Goal: Task Accomplishment & Management: Use online tool/utility

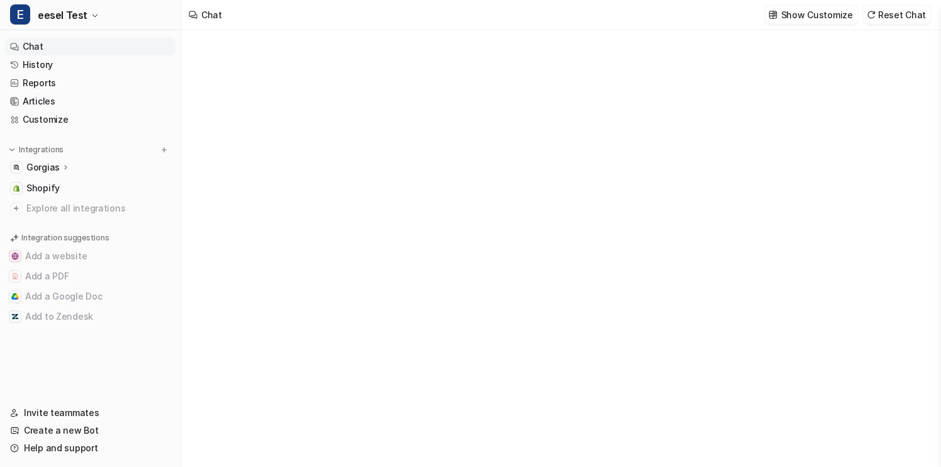
type textarea "**********"
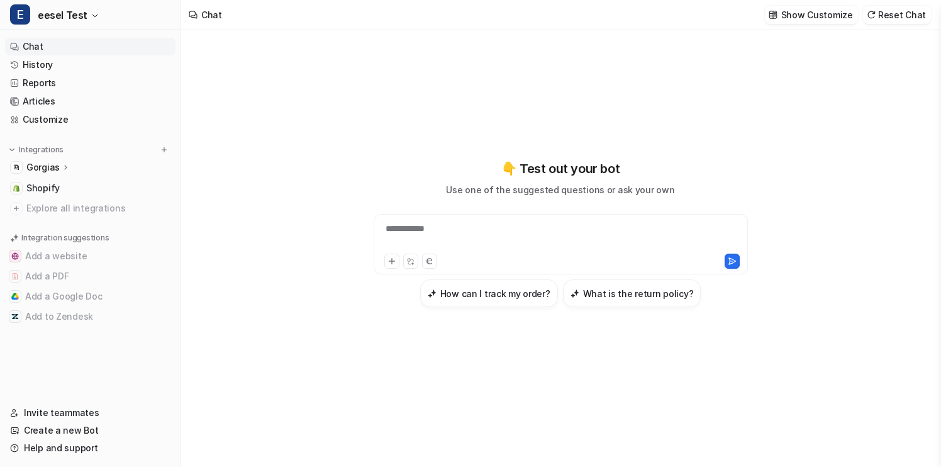
click at [80, 158] on div "Gorgias" at bounding box center [90, 167] width 170 height 18
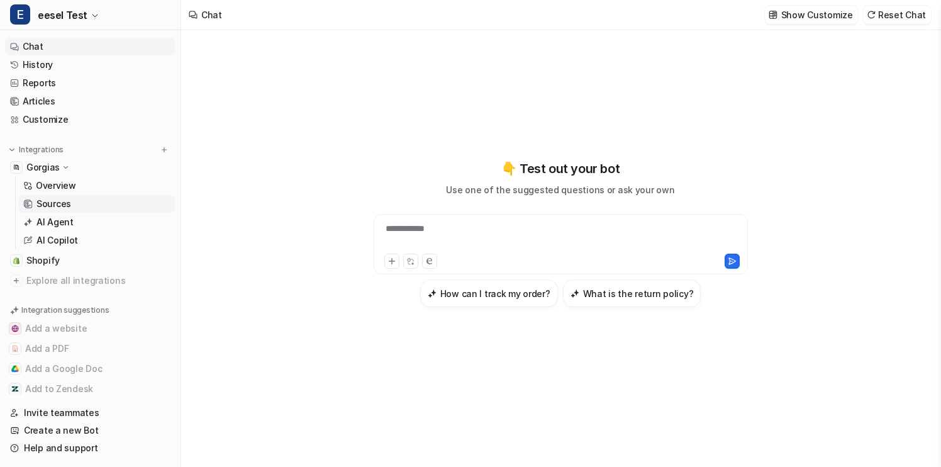
click at [82, 204] on link "Sources" at bounding box center [96, 204] width 157 height 18
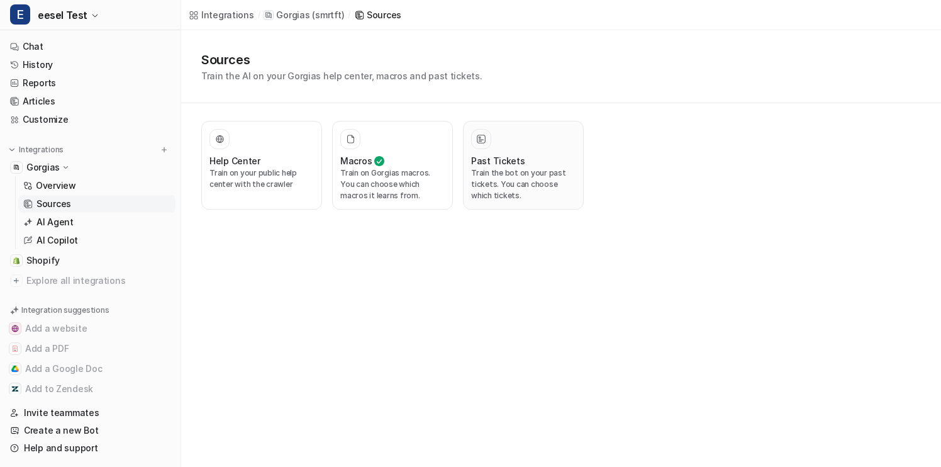
click at [493, 191] on p "Train the bot on your past tickets. You can choose which tickets." at bounding box center [523, 184] width 104 height 34
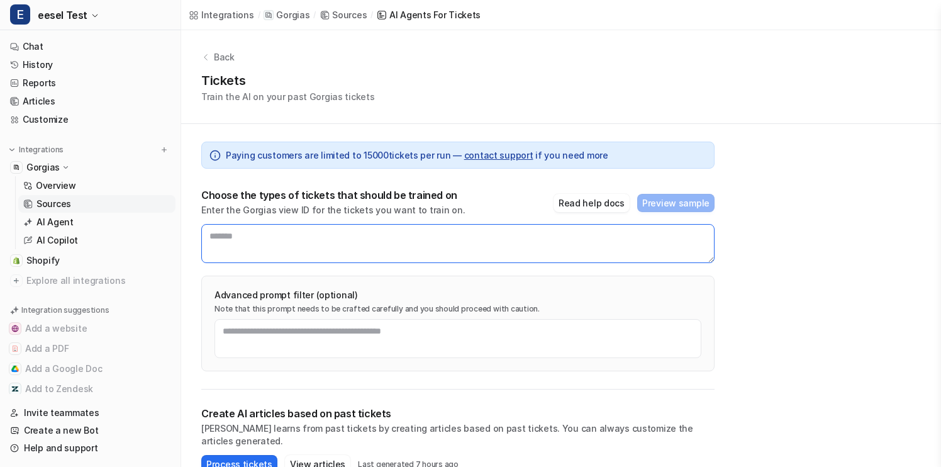
click at [296, 257] on textarea at bounding box center [457, 243] width 513 height 39
paste textarea "******"
type textarea "******"
click at [252, 455] on button "Process tickets" at bounding box center [239, 464] width 76 height 18
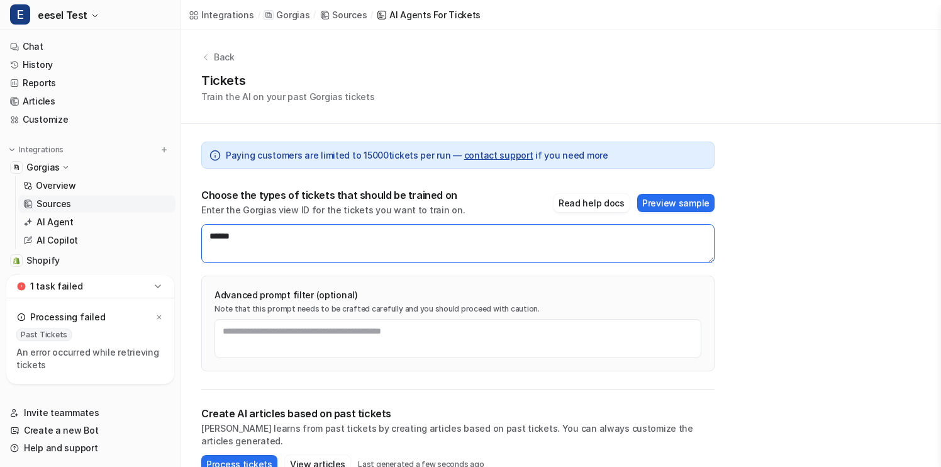
click at [409, 234] on textarea "******" at bounding box center [457, 243] width 513 height 39
click at [252, 455] on button "Process tickets" at bounding box center [239, 464] width 76 height 18
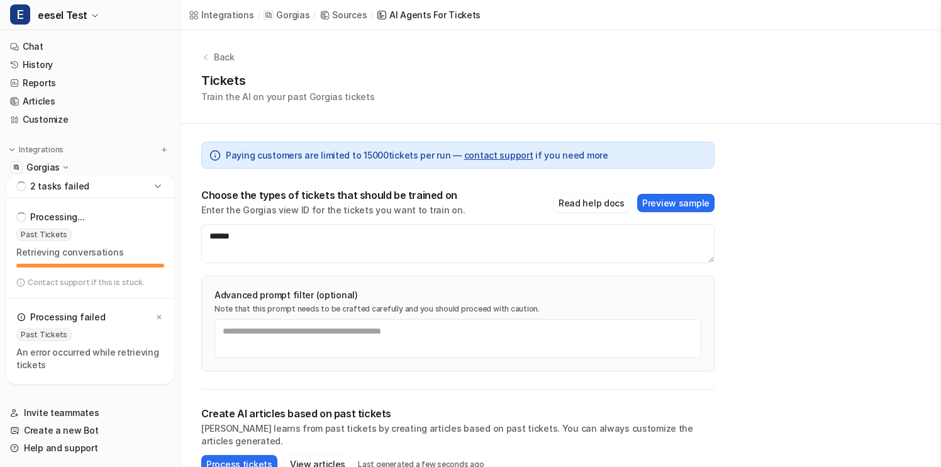
scroll to position [31, 0]
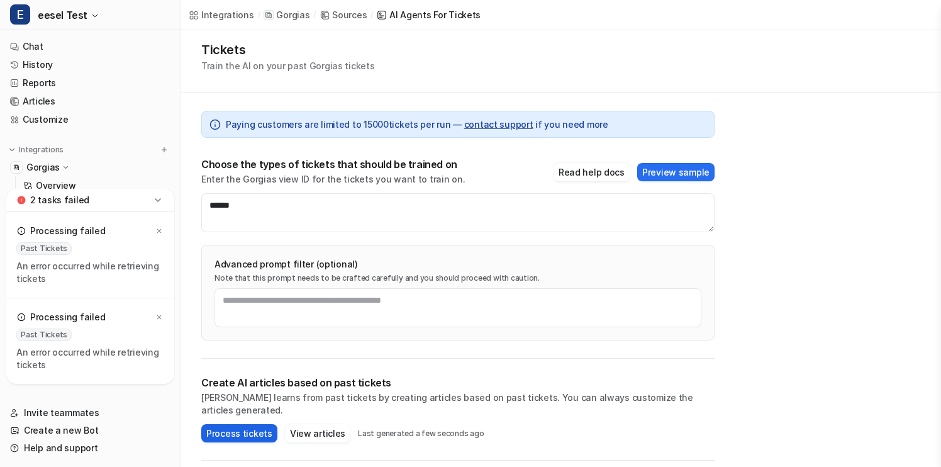
click at [238, 424] on button "Process tickets" at bounding box center [239, 433] width 76 height 18
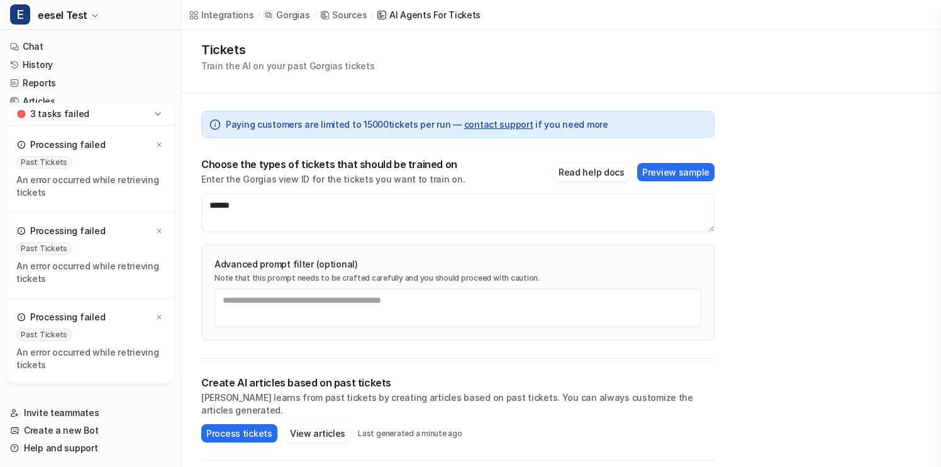
click at [158, 114] on icon at bounding box center [158, 113] width 6 height 3
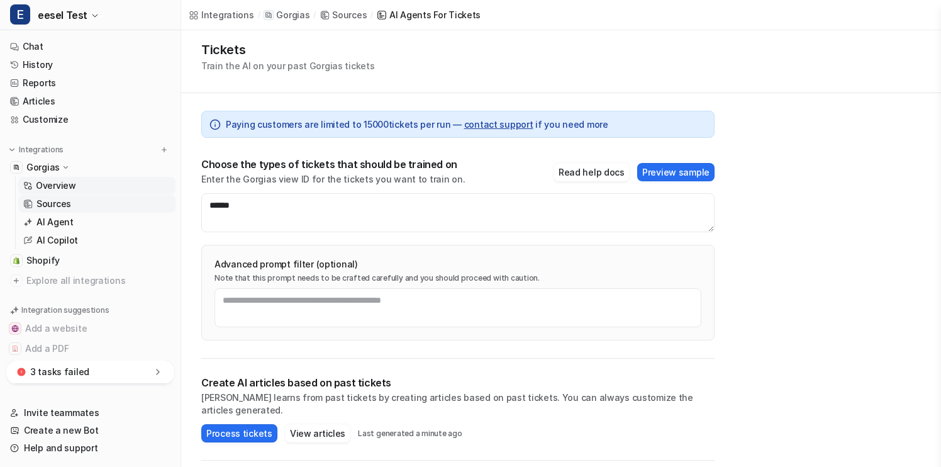
click at [82, 181] on link "Overview" at bounding box center [96, 186] width 157 height 18
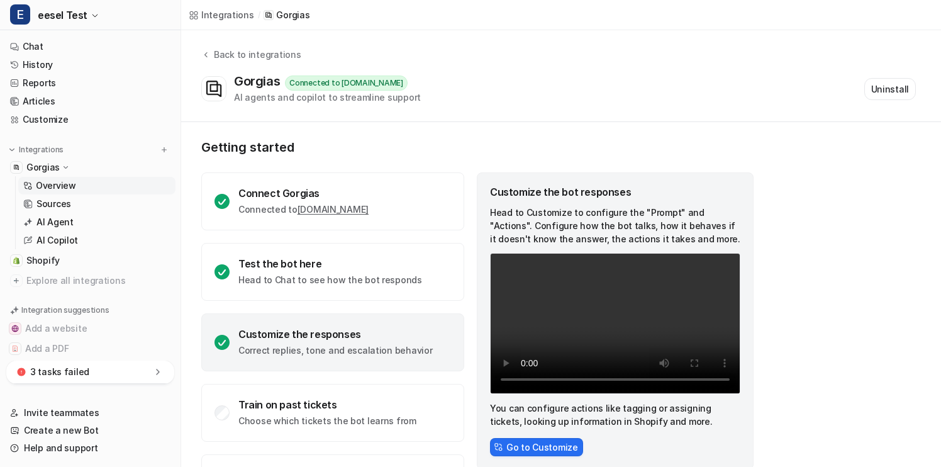
click at [236, 14] on div "Integrations" at bounding box center [227, 14] width 53 height 13
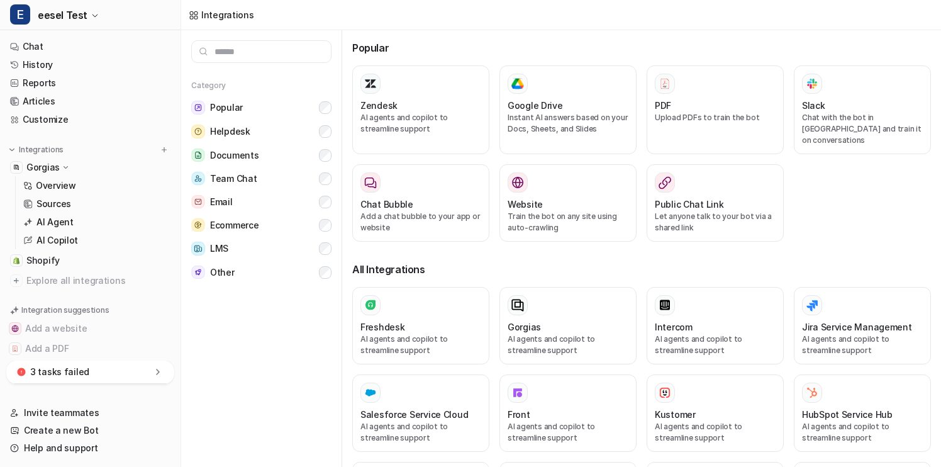
click at [311, 55] on input "text" at bounding box center [261, 51] width 140 height 23
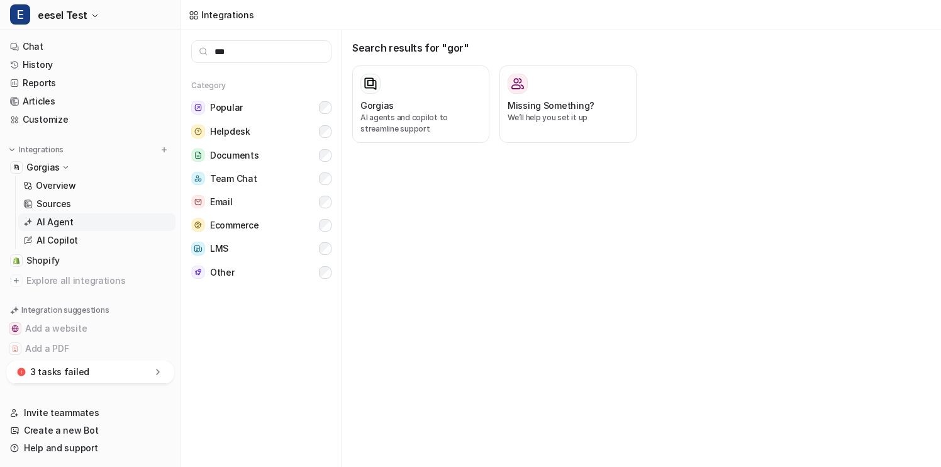
type input "***"
click at [83, 225] on link "AI Agent" at bounding box center [96, 222] width 157 height 18
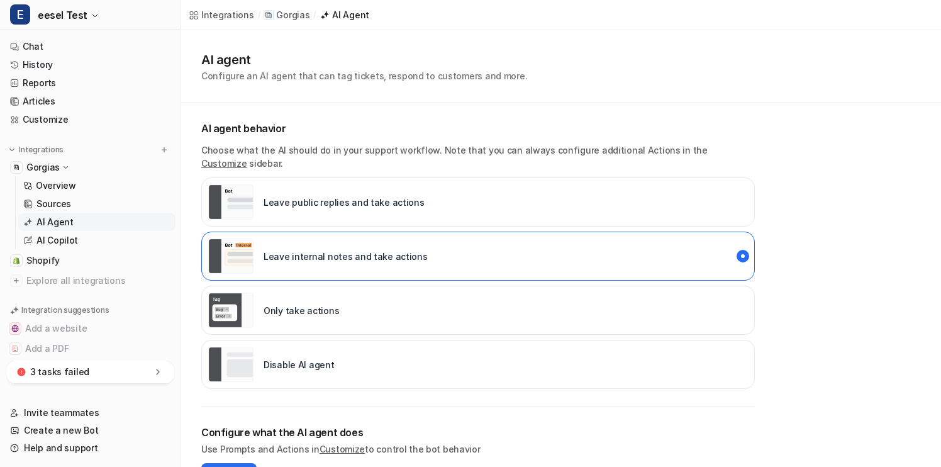
click at [606, 130] on p "AI agent behavior" at bounding box center [477, 128] width 553 height 15
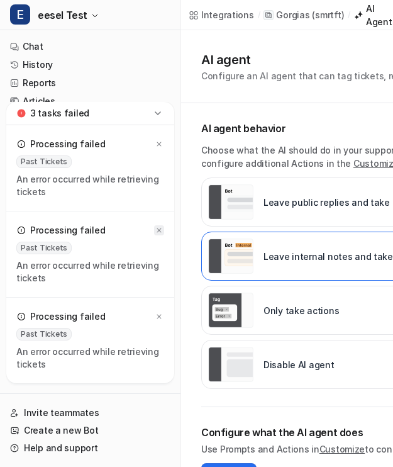
click at [157, 228] on icon at bounding box center [159, 230] width 4 height 4
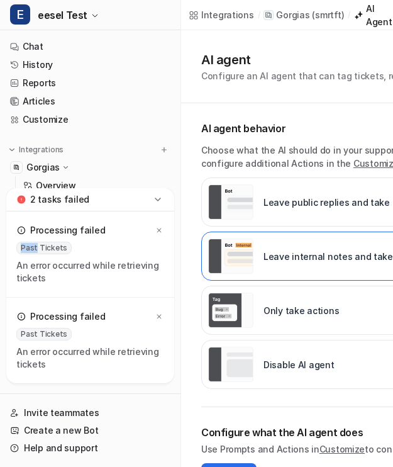
click at [157, 228] on icon at bounding box center [159, 230] width 4 height 4
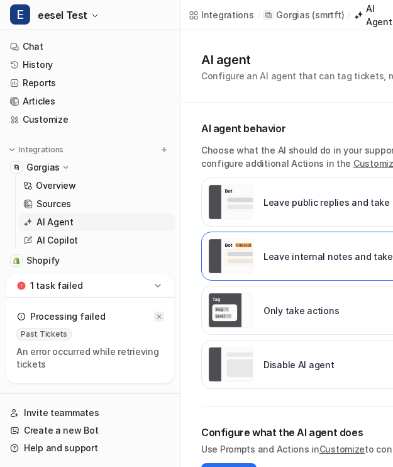
click at [162, 311] on div at bounding box center [159, 316] width 10 height 10
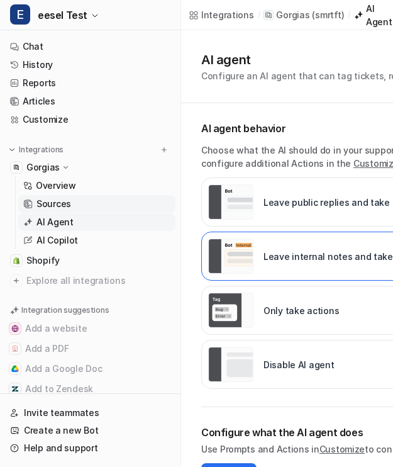
click at [116, 201] on link "Sources" at bounding box center [96, 204] width 157 height 18
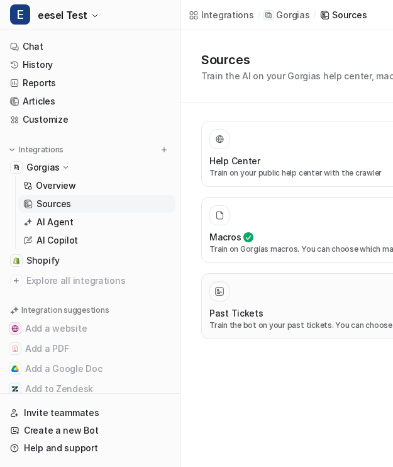
click at [252, 329] on p "Train the bot on your past tickets. You can choose which tickets." at bounding box center [369, 324] width 321 height 11
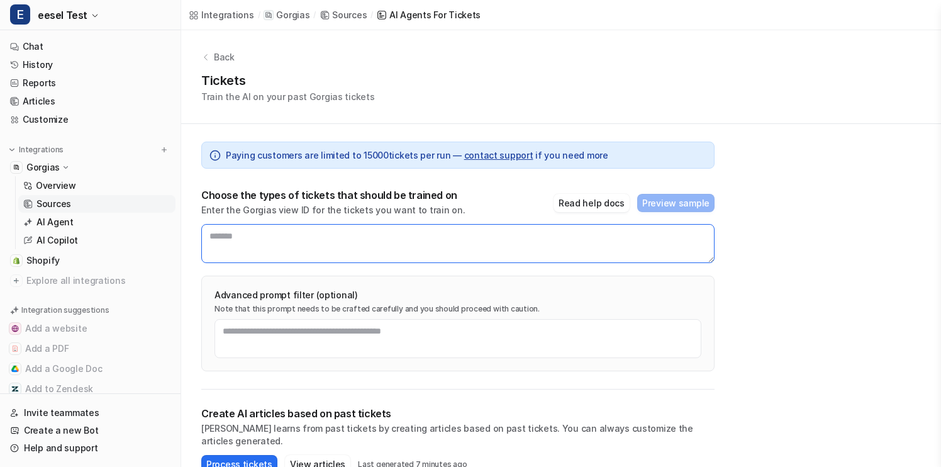
click at [507, 240] on textarea at bounding box center [457, 243] width 513 height 39
paste textarea "******"
type textarea "******"
click at [236, 455] on button "Process tickets" at bounding box center [239, 464] width 76 height 18
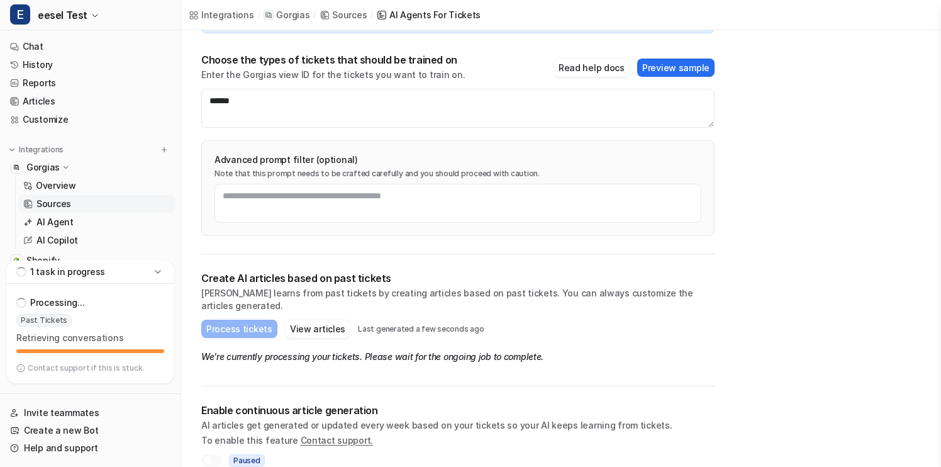
scroll to position [141, 0]
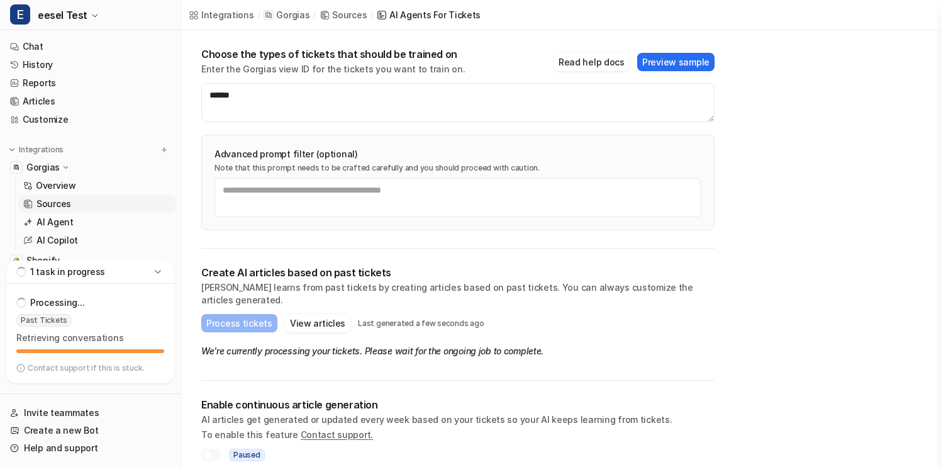
click at [164, 272] on icon at bounding box center [158, 271] width 13 height 13
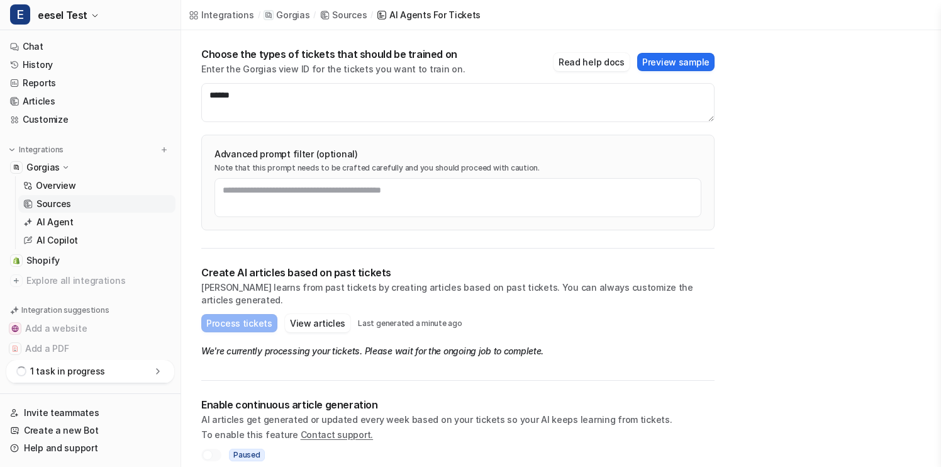
click at [161, 366] on icon at bounding box center [158, 371] width 13 height 13
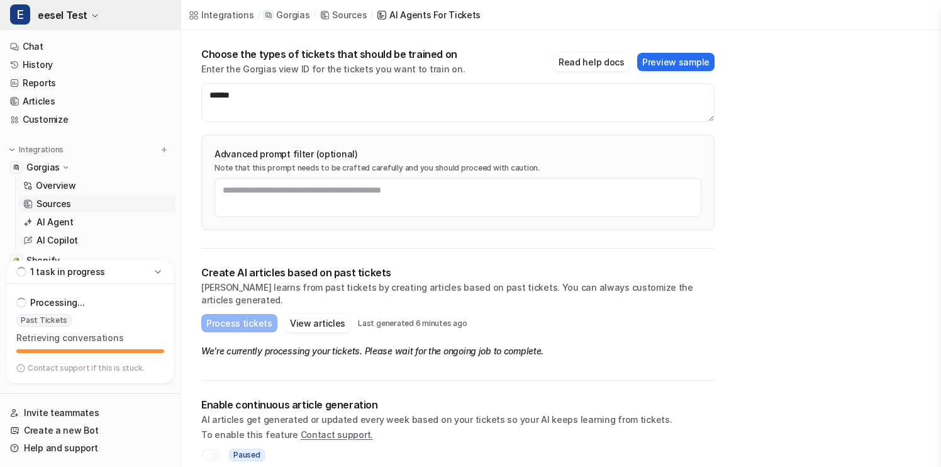
click at [85, 14] on button "E eesel Test" at bounding box center [90, 15] width 180 height 30
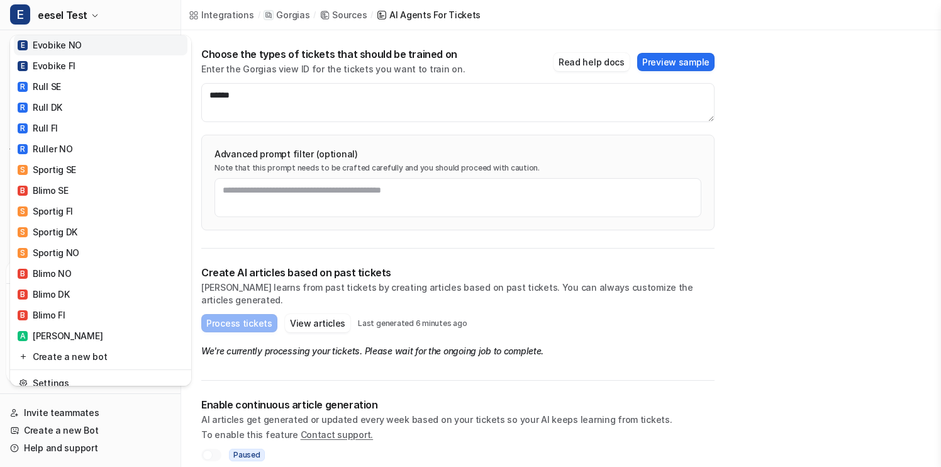
scroll to position [0, 0]
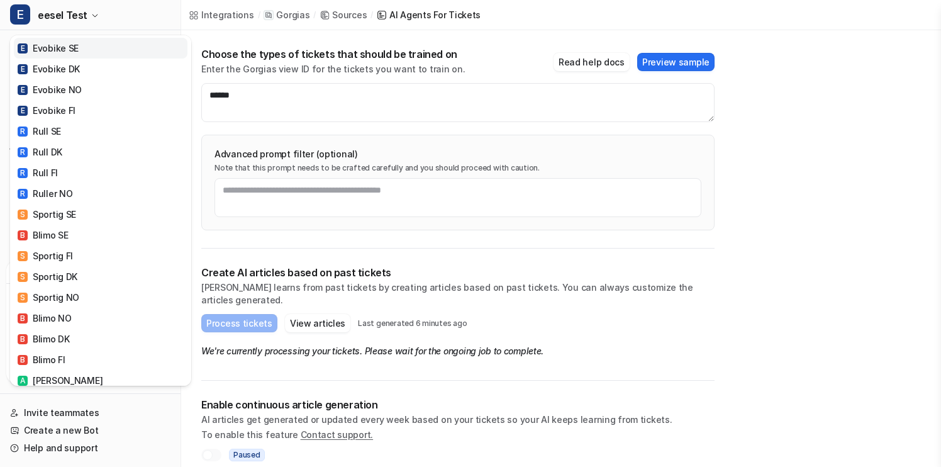
click at [89, 47] on link "E Evobike SE" at bounding box center [101, 48] width 174 height 21
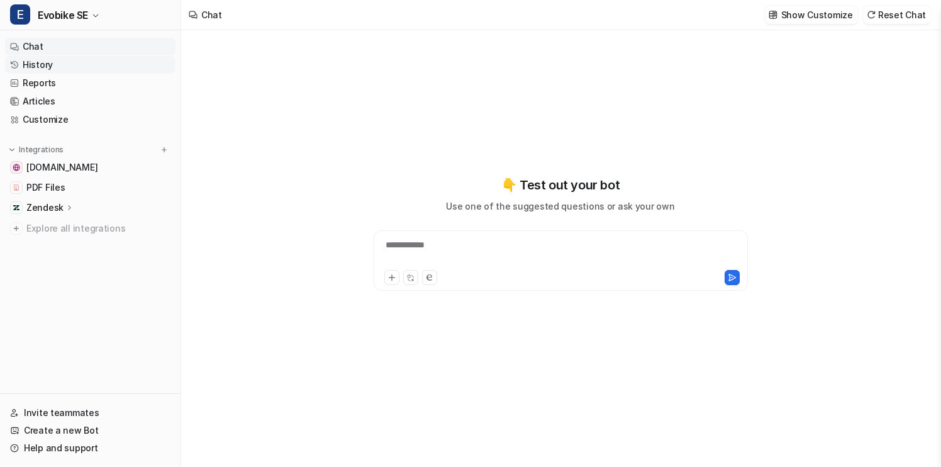
type textarea "**********"
click at [69, 204] on icon at bounding box center [69, 206] width 9 height 9
click at [69, 241] on p "Sources" at bounding box center [53, 244] width 35 height 13
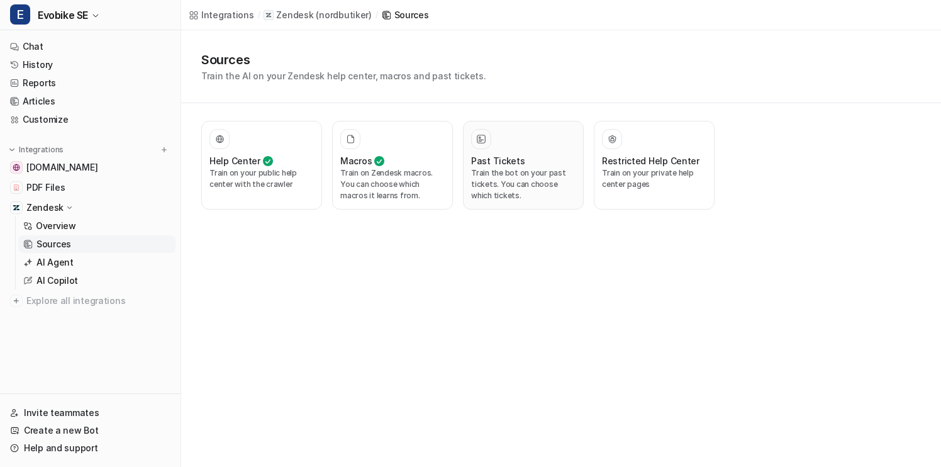
click at [528, 194] on p "Train the bot on your past tickets. You can choose which tickets." at bounding box center [523, 184] width 104 height 34
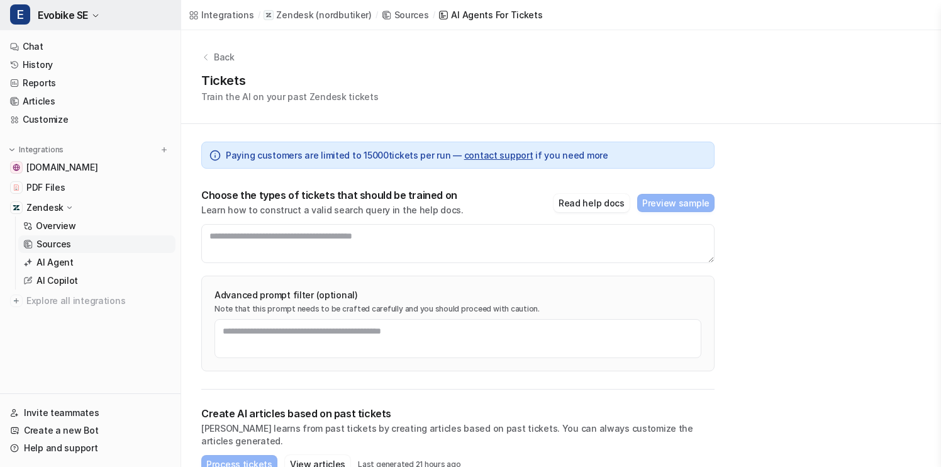
click at [98, 21] on button "E Evobike SE" at bounding box center [90, 15] width 180 height 30
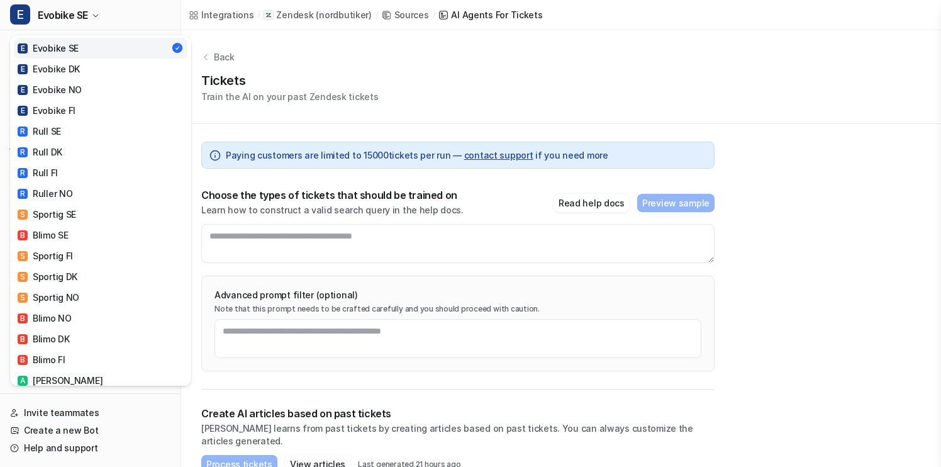
click at [270, 46] on div "E Evobike SE E Evobike SE E Evobike DK E Evobike NO E Evobike FI R Rull SE R Ru…" at bounding box center [470, 233] width 941 height 467
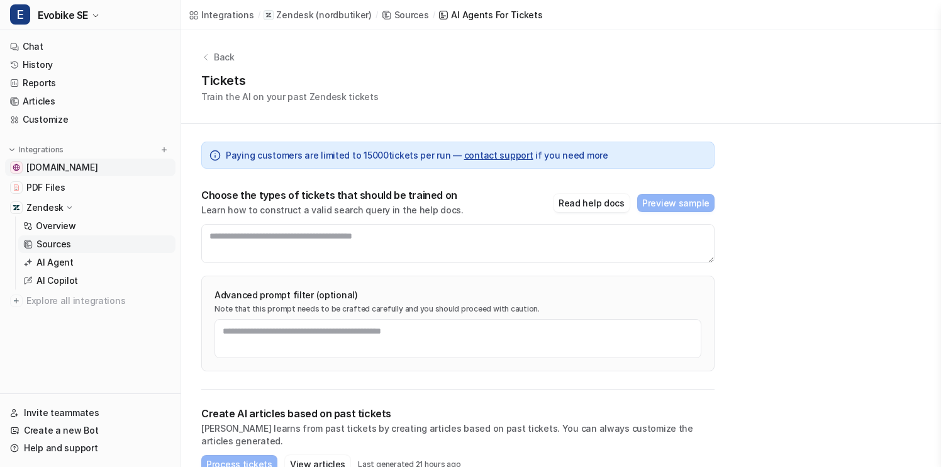
click at [89, 169] on span "www.evobike.se" at bounding box center [61, 167] width 71 height 13
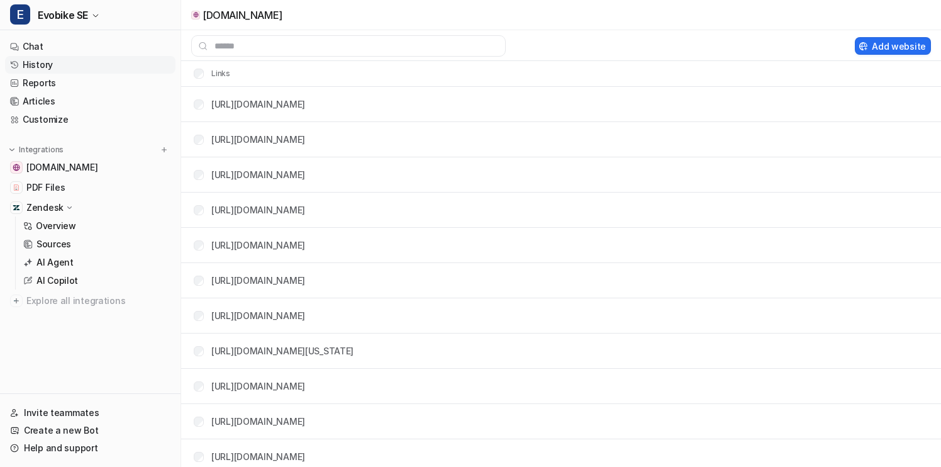
click at [71, 62] on link "History" at bounding box center [90, 65] width 170 height 18
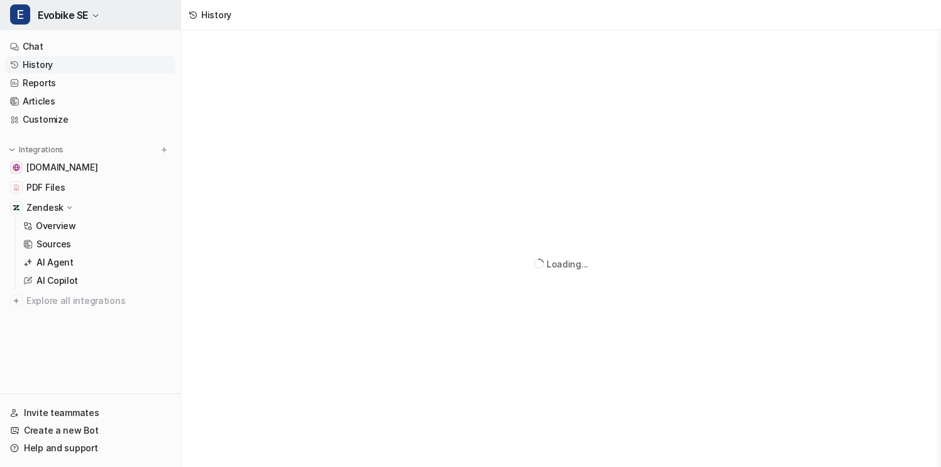
click at [79, 25] on button "E Evobike SE" at bounding box center [90, 15] width 180 height 30
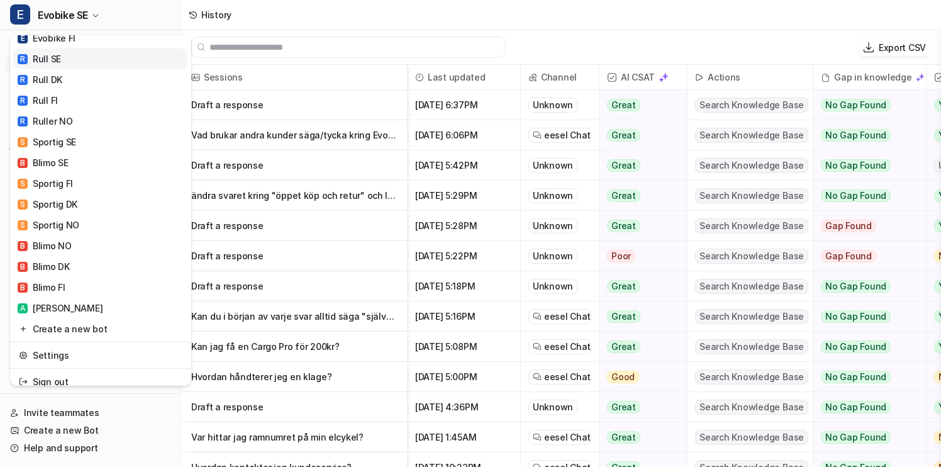
scroll to position [81, 0]
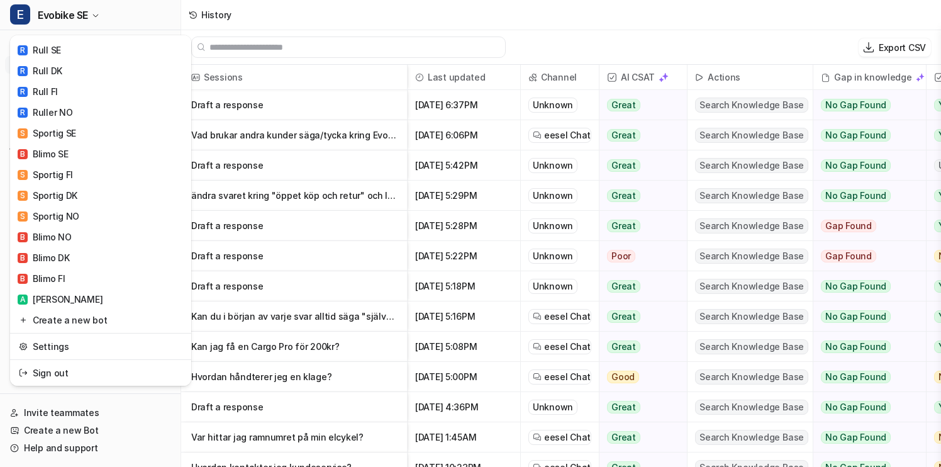
click at [303, 9] on div "E Evobike SE E Evobike SE E Evobike DK E Evobike NO E Evobike FI R Rull SE R Ru…" at bounding box center [470, 233] width 941 height 467
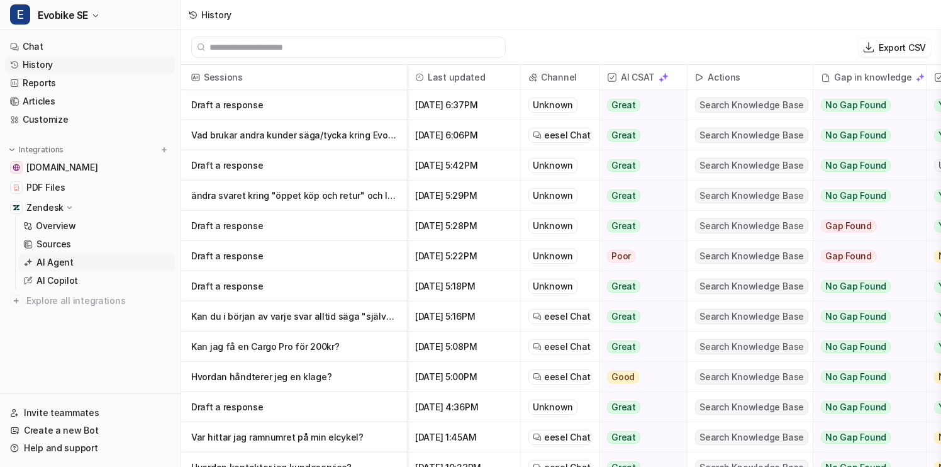
click at [57, 262] on p "AI Agent" at bounding box center [54, 262] width 37 height 13
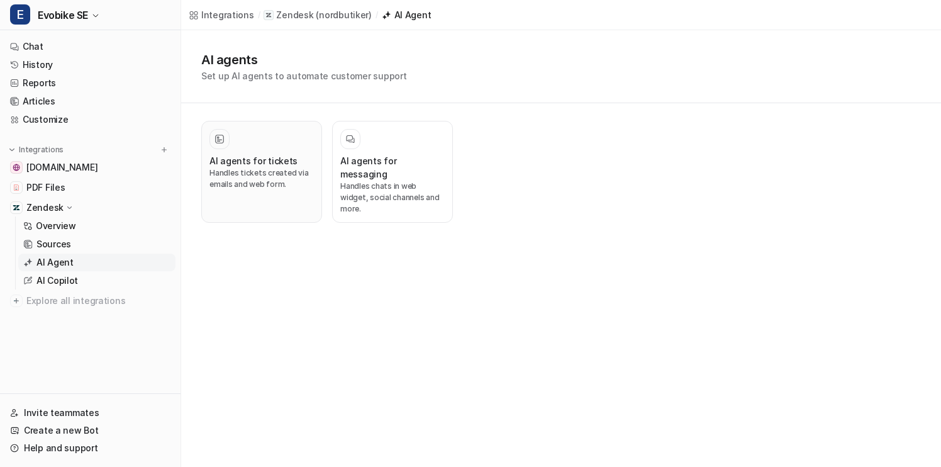
click at [231, 169] on p "Handles tickets created via emails and web form." at bounding box center [261, 178] width 104 height 23
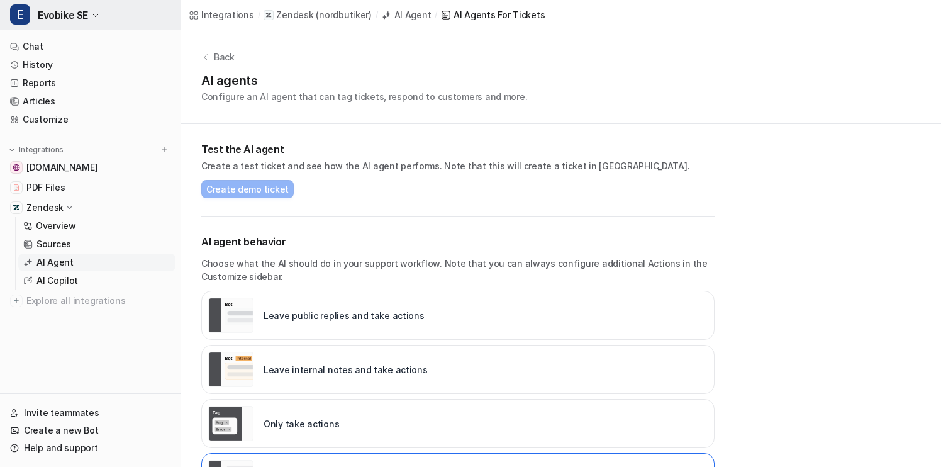
click at [64, 14] on span "Evobike SE" at bounding box center [63, 15] width 50 height 18
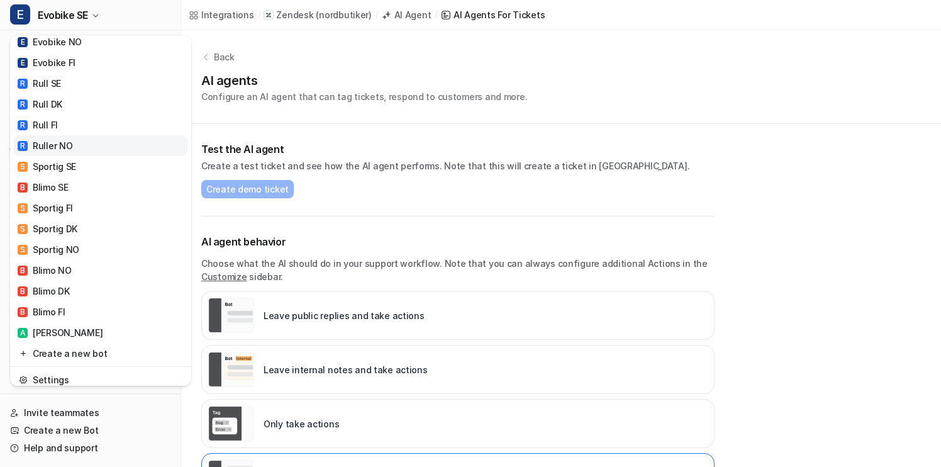
scroll to position [81, 0]
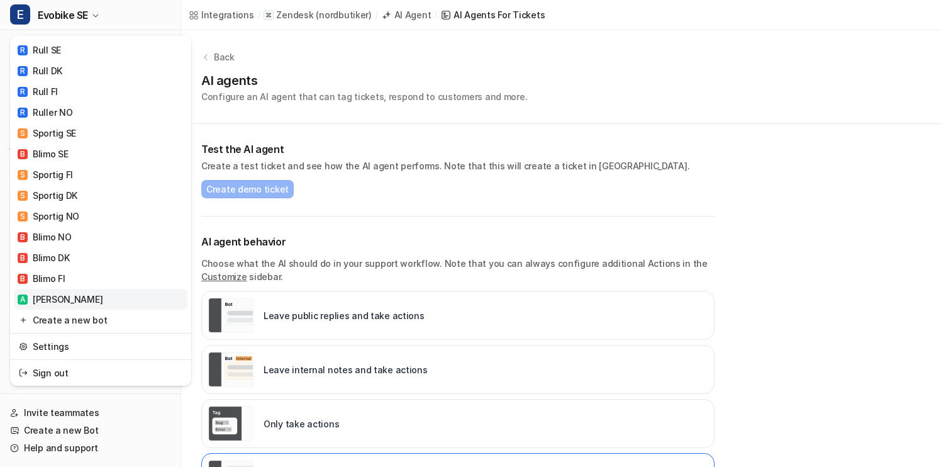
click at [73, 297] on link "A Anna" at bounding box center [101, 299] width 174 height 21
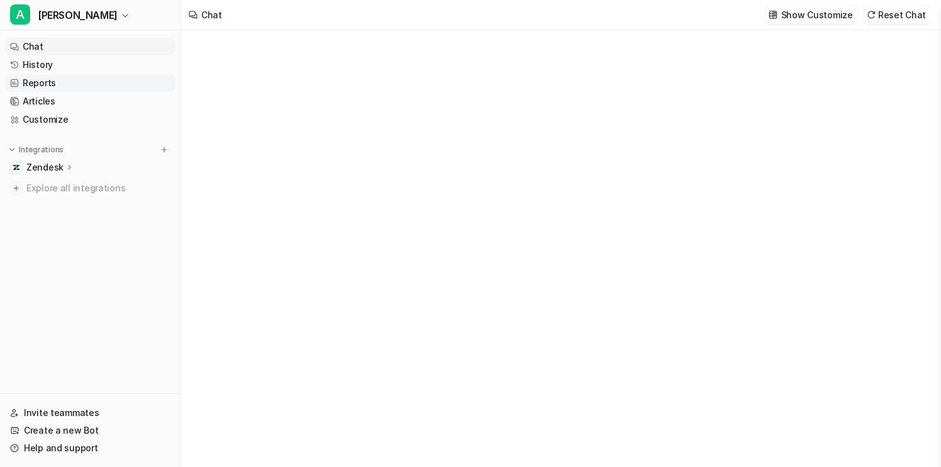
type textarea "**********"
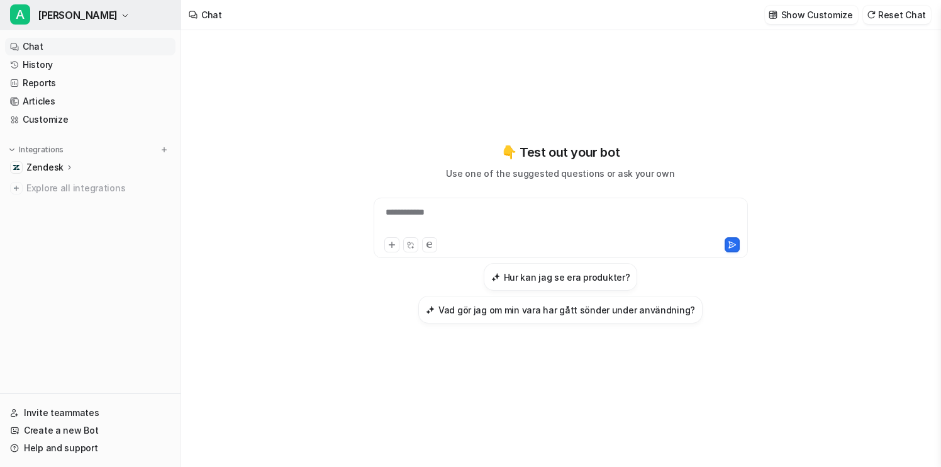
click at [123, 16] on button "A Anna" at bounding box center [90, 15] width 180 height 30
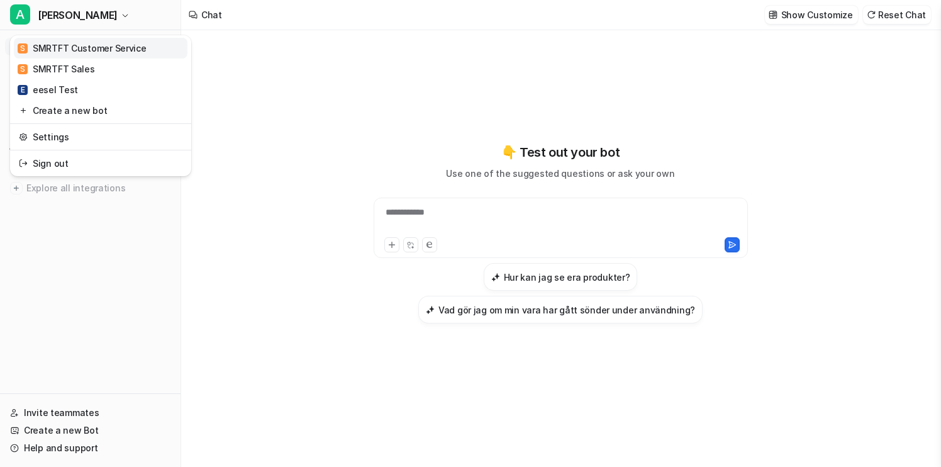
click at [113, 50] on div "S SMRTFT Customer Service" at bounding box center [82, 48] width 129 height 13
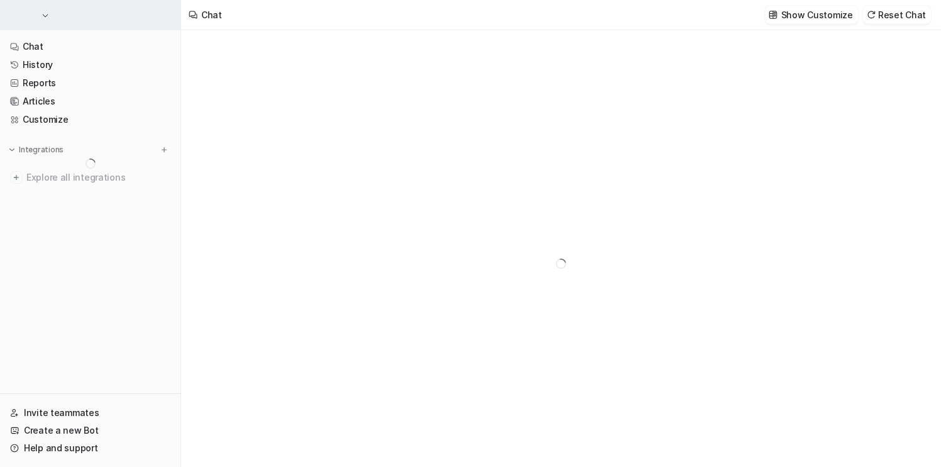
click at [119, 7] on button "button" at bounding box center [90, 15] width 180 height 30
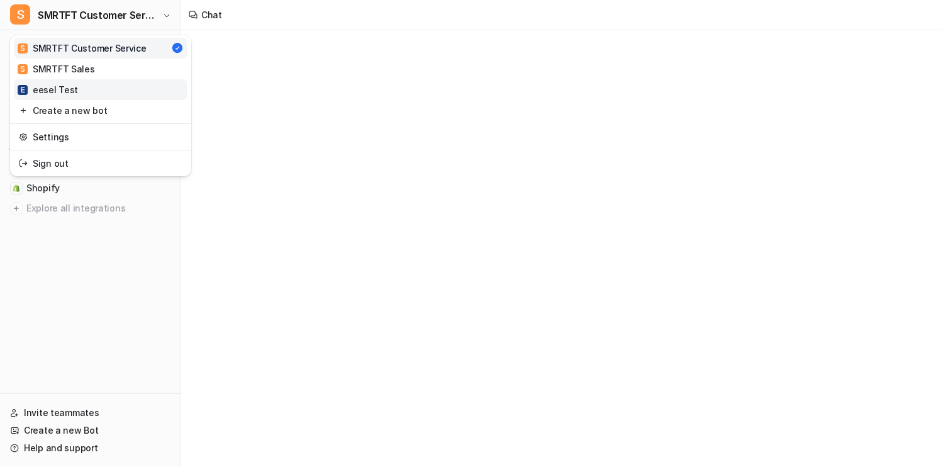
click at [106, 89] on link "E eesel Test" at bounding box center [101, 89] width 174 height 21
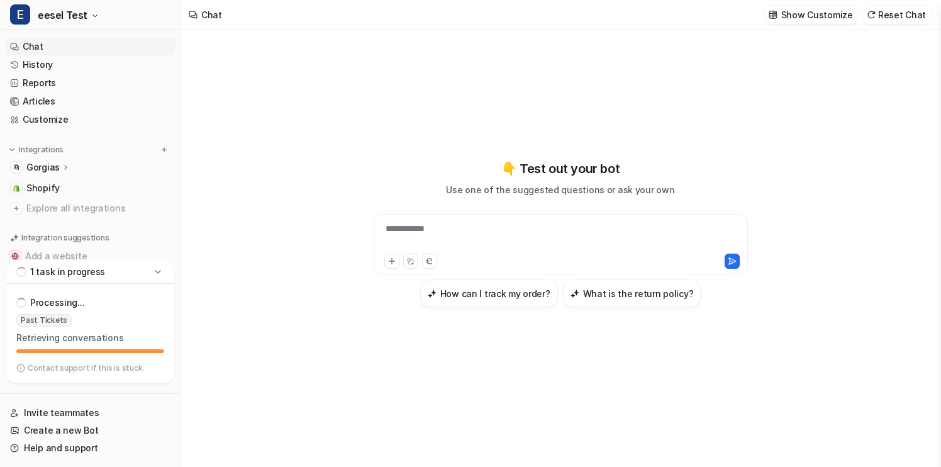
click at [155, 277] on icon at bounding box center [158, 271] width 13 height 13
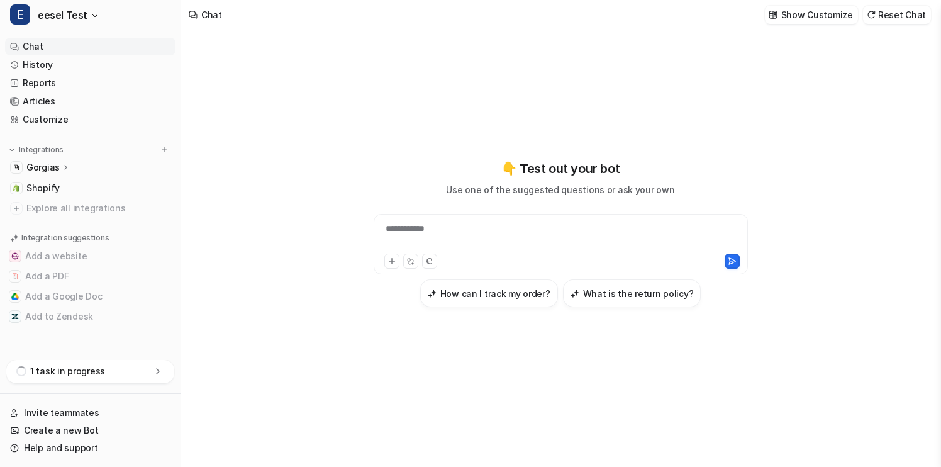
click at [160, 362] on div "1 task in progress" at bounding box center [90, 371] width 168 height 23
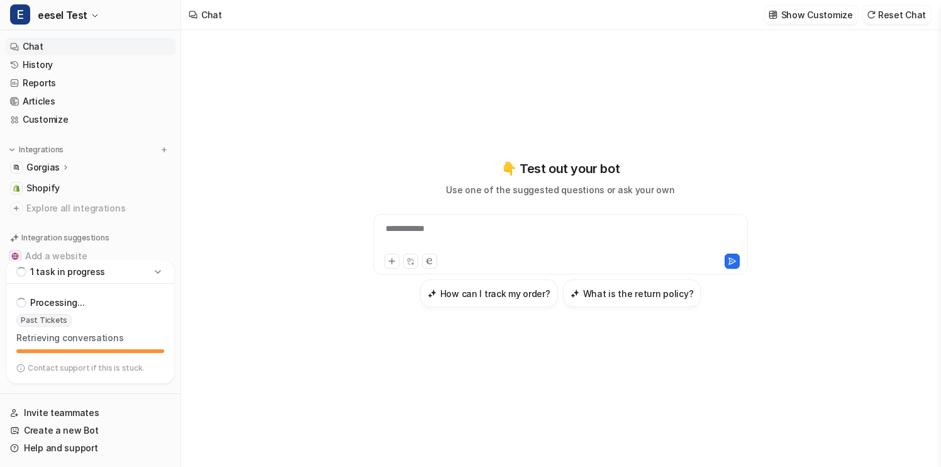
click at [162, 275] on icon at bounding box center [158, 271] width 13 height 13
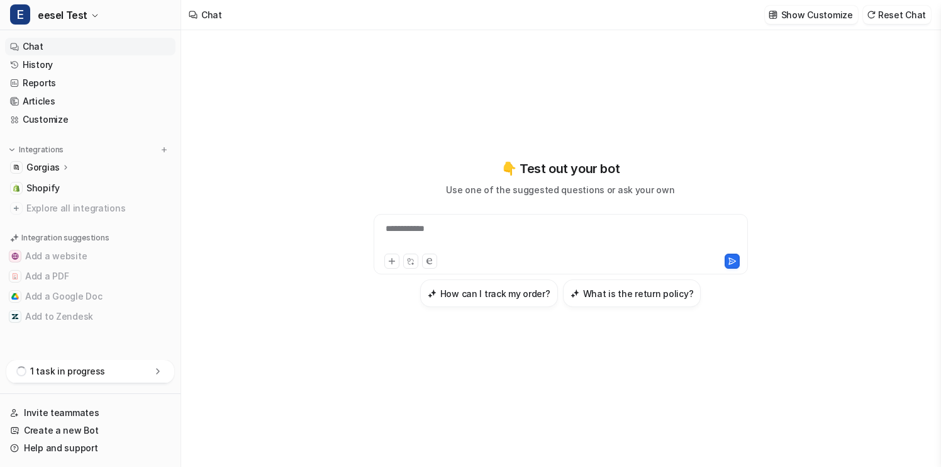
click at [157, 368] on icon at bounding box center [158, 371] width 13 height 13
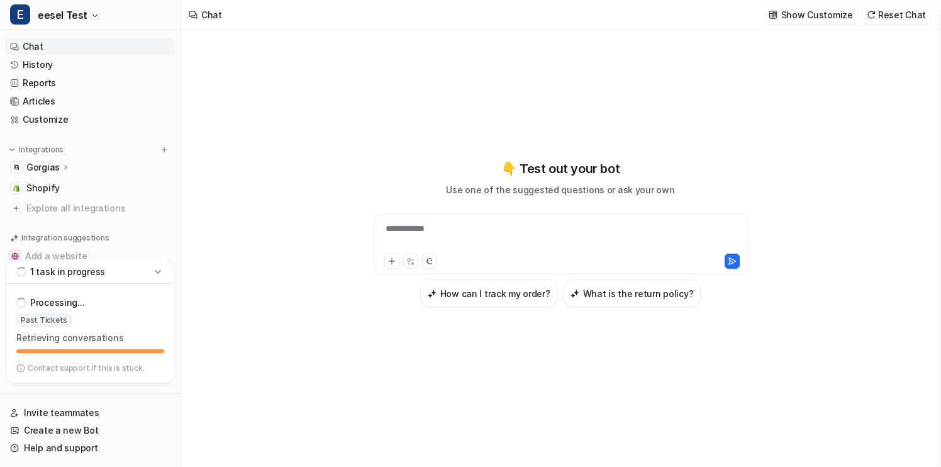
click at [158, 272] on icon at bounding box center [158, 271] width 13 height 13
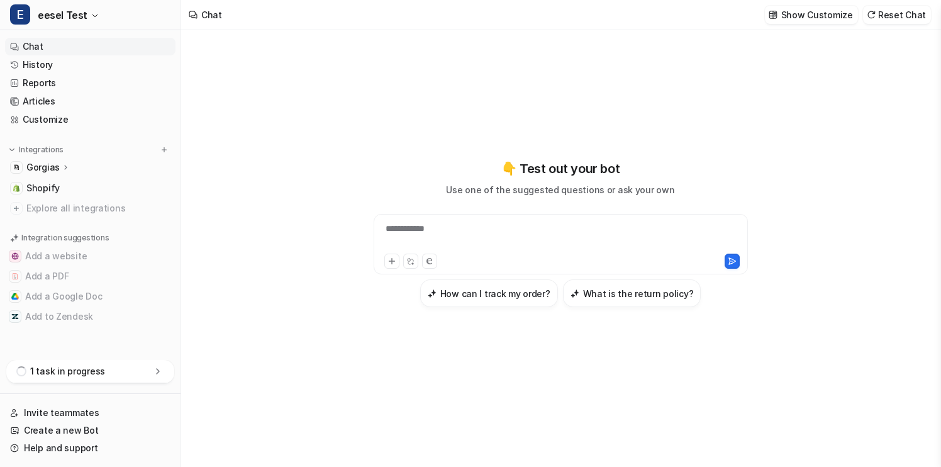
click at [161, 369] on icon at bounding box center [158, 371] width 13 height 13
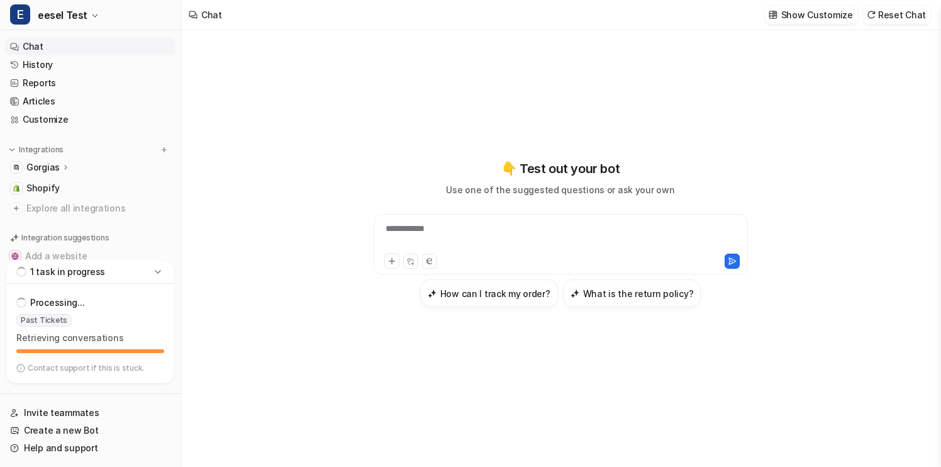
click at [164, 277] on div "1 task in progress" at bounding box center [90, 271] width 168 height 23
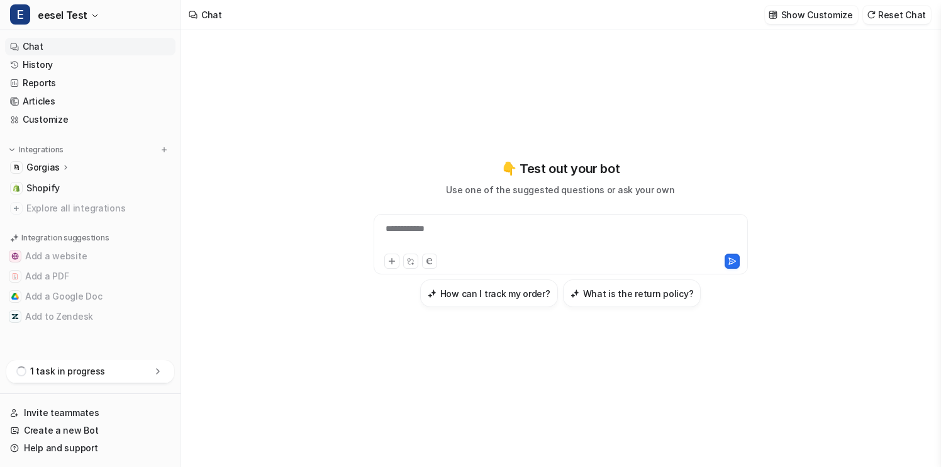
click at [155, 369] on icon at bounding box center [158, 371] width 13 height 13
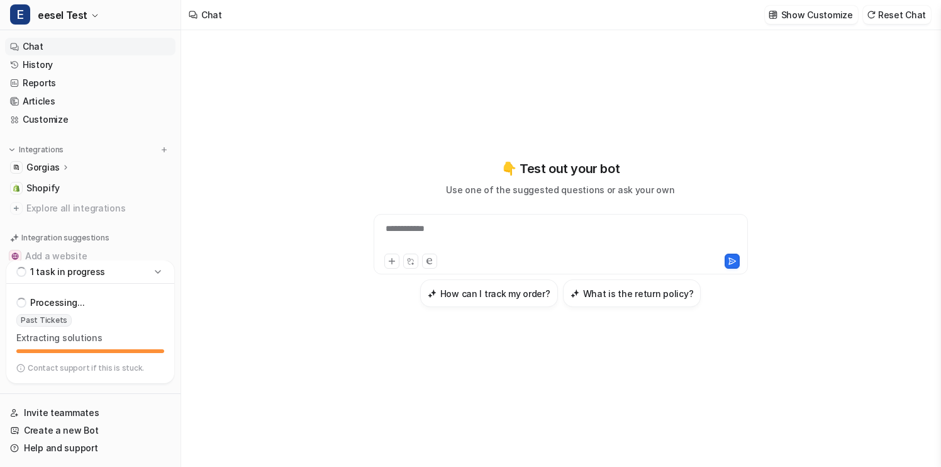
click at [165, 274] on div "1 task in progress" at bounding box center [90, 271] width 168 height 23
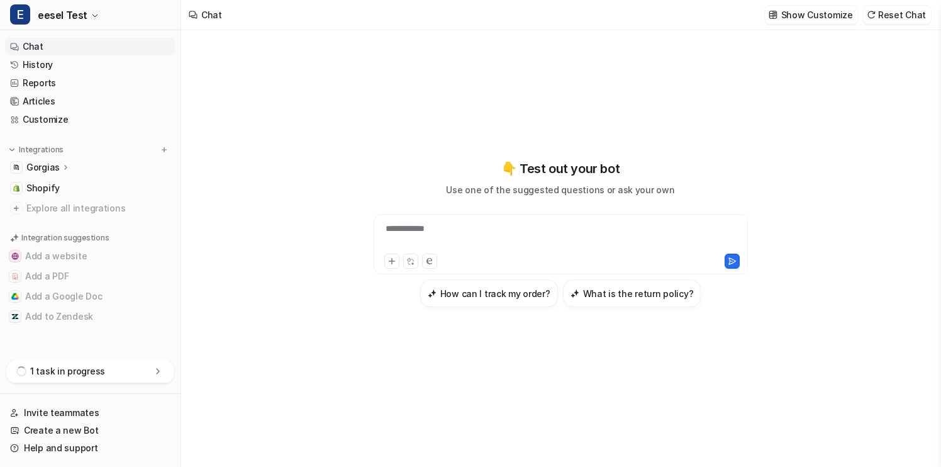
click at [164, 372] on div "1 task in progress" at bounding box center [90, 371] width 168 height 23
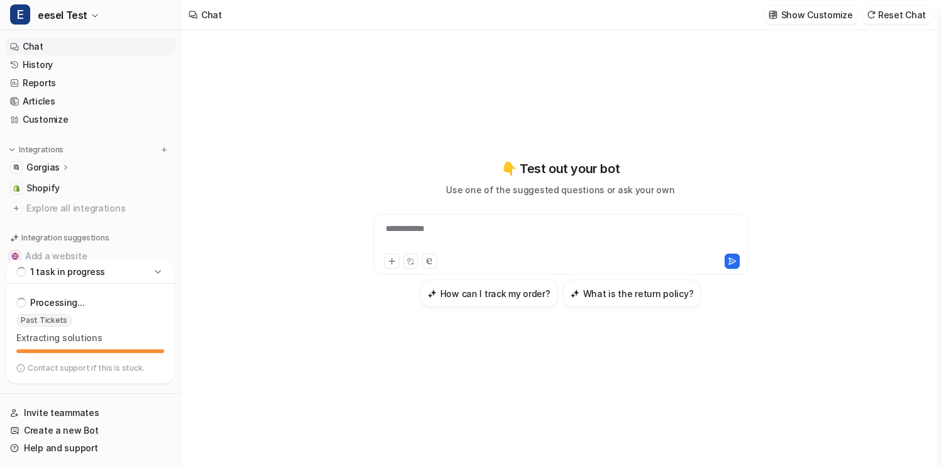
click at [162, 277] on icon at bounding box center [158, 271] width 13 height 13
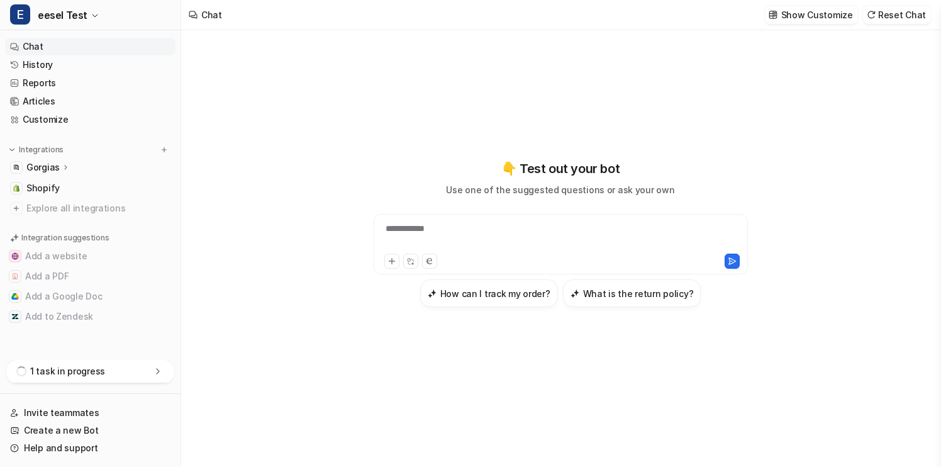
click at [155, 367] on icon at bounding box center [158, 371] width 13 height 13
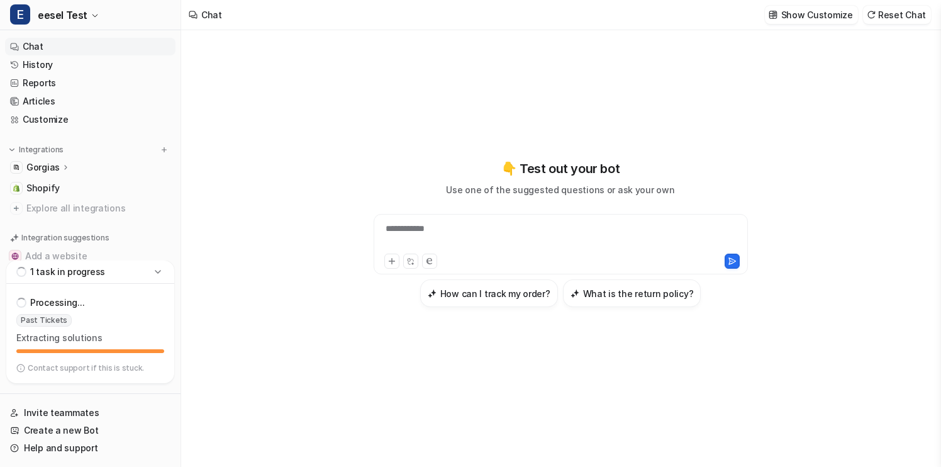
click at [258, 264] on div "**********" at bounding box center [560, 248] width 758 height 436
click at [163, 275] on icon at bounding box center [158, 271] width 13 height 13
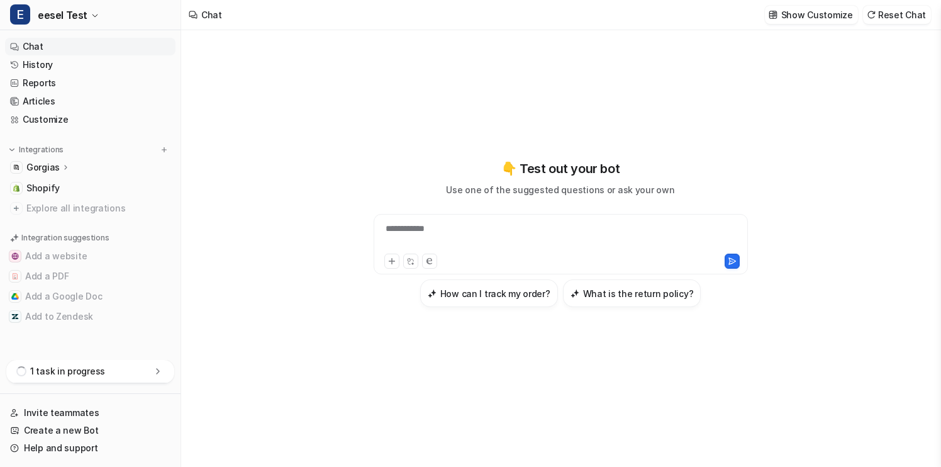
click at [157, 375] on icon at bounding box center [158, 371] width 13 height 13
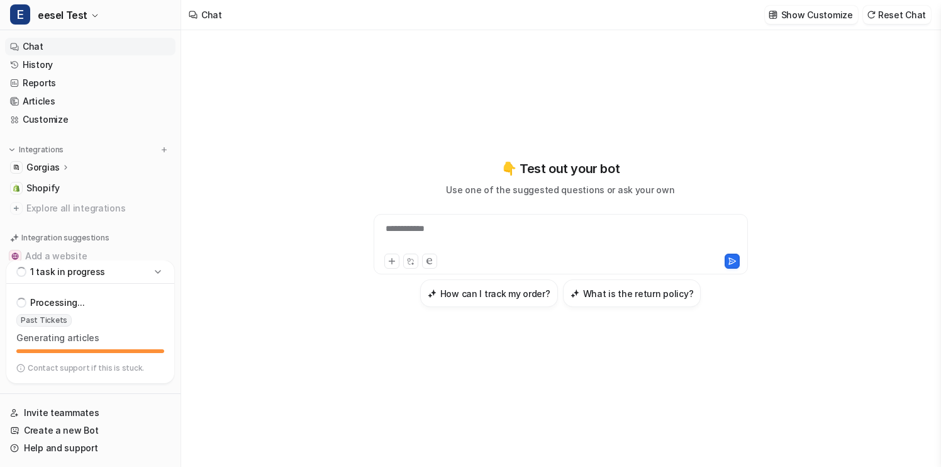
click at [162, 271] on icon at bounding box center [158, 271] width 13 height 13
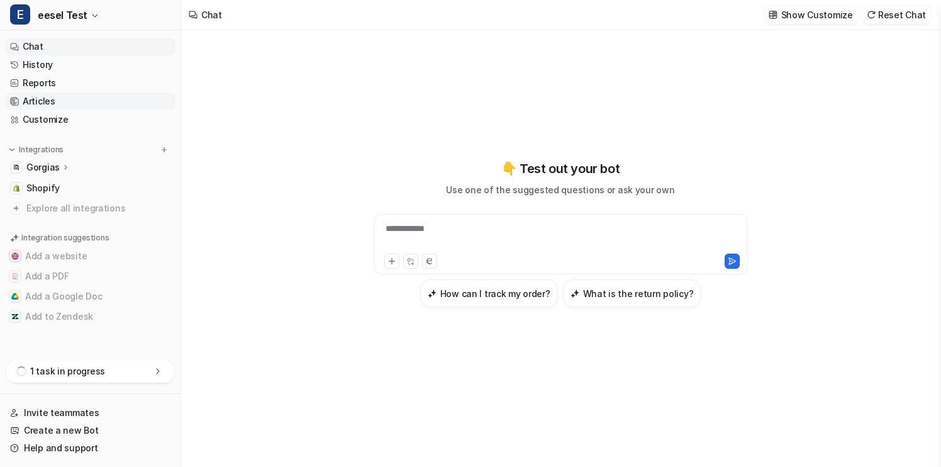
click at [147, 99] on link "Articles" at bounding box center [90, 101] width 170 height 18
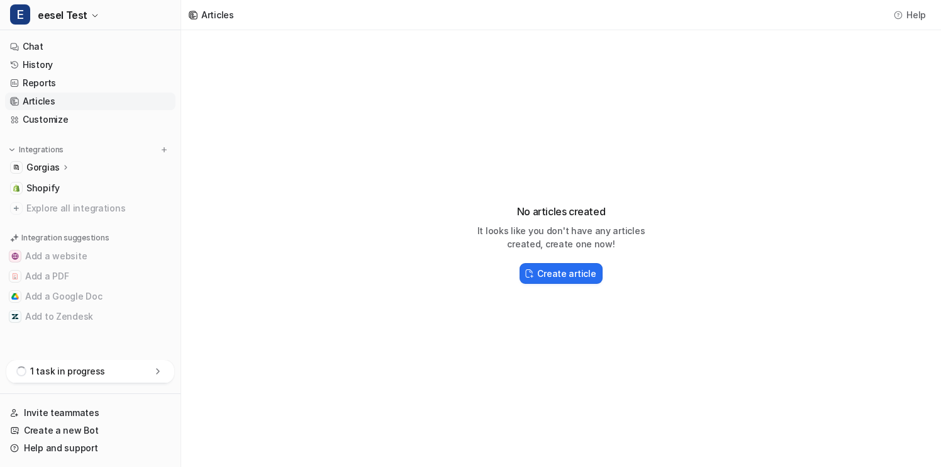
click at [133, 367] on div "1 task in progress" at bounding box center [90, 371] width 168 height 23
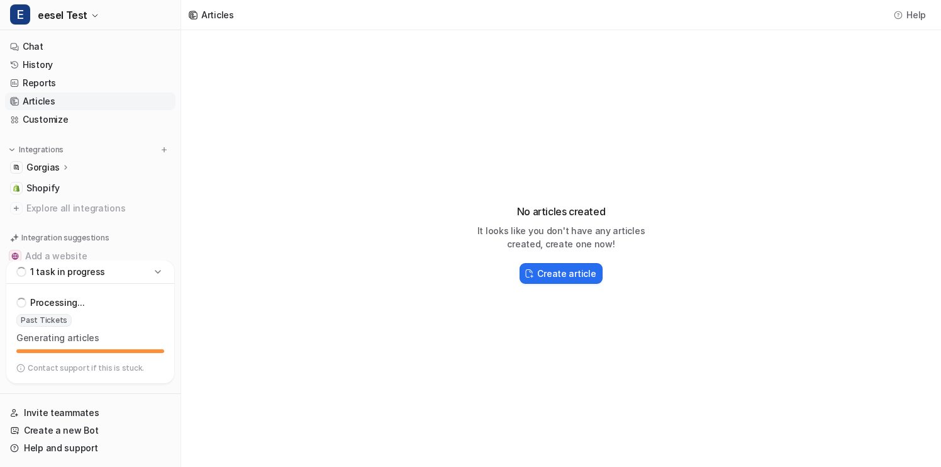
click at [162, 275] on icon at bounding box center [158, 271] width 13 height 13
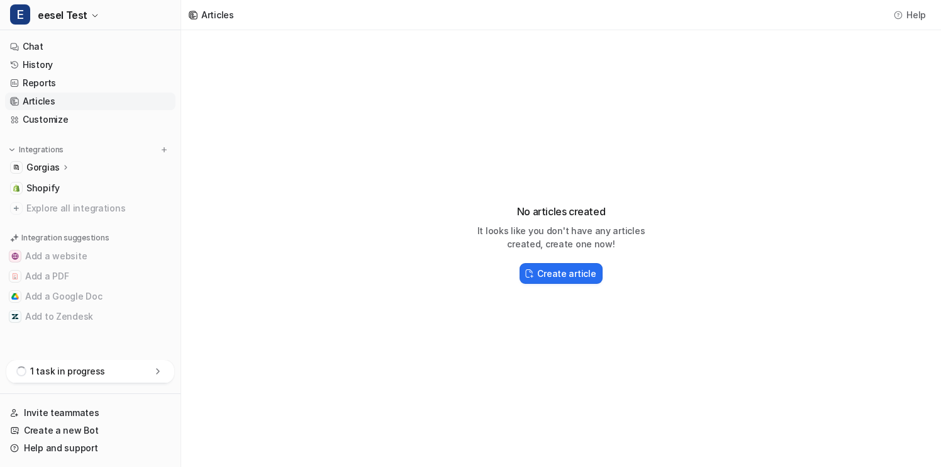
click at [159, 367] on icon at bounding box center [158, 371] width 13 height 13
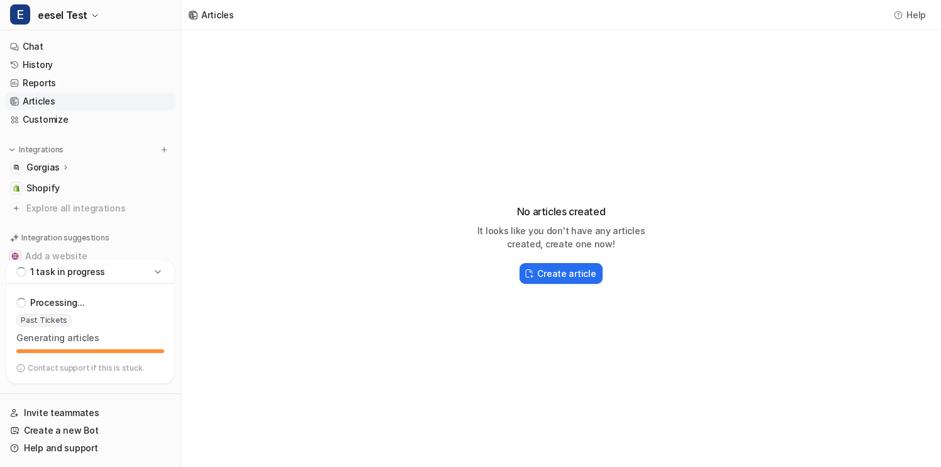
click at [300, 250] on div "No articles created It looks like you don't have any articles created, create o…" at bounding box center [561, 238] width 760 height 416
click at [160, 278] on div "1 task in progress" at bounding box center [90, 271] width 168 height 23
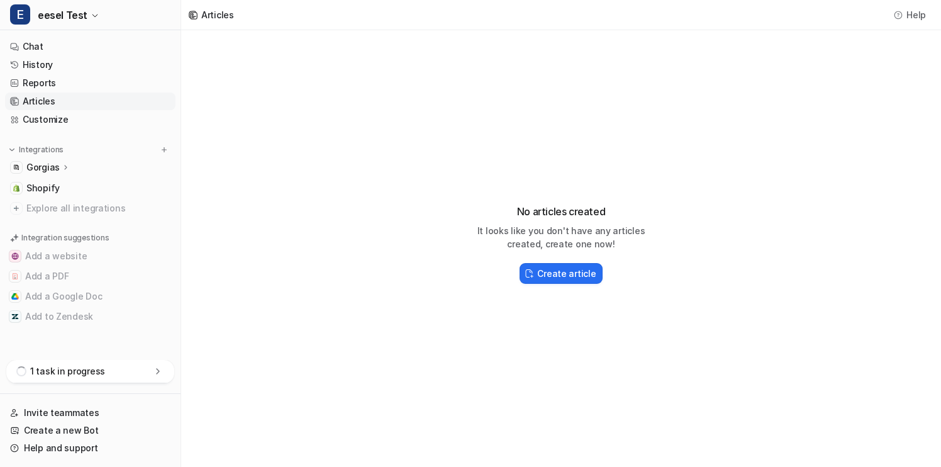
click at [165, 371] on div "1 task in progress" at bounding box center [90, 371] width 168 height 23
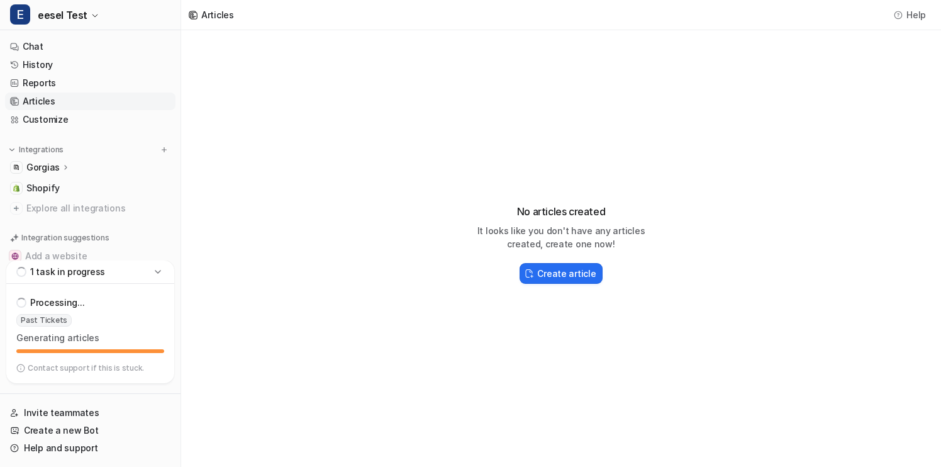
click at [166, 281] on div "1 task in progress" at bounding box center [90, 271] width 168 height 23
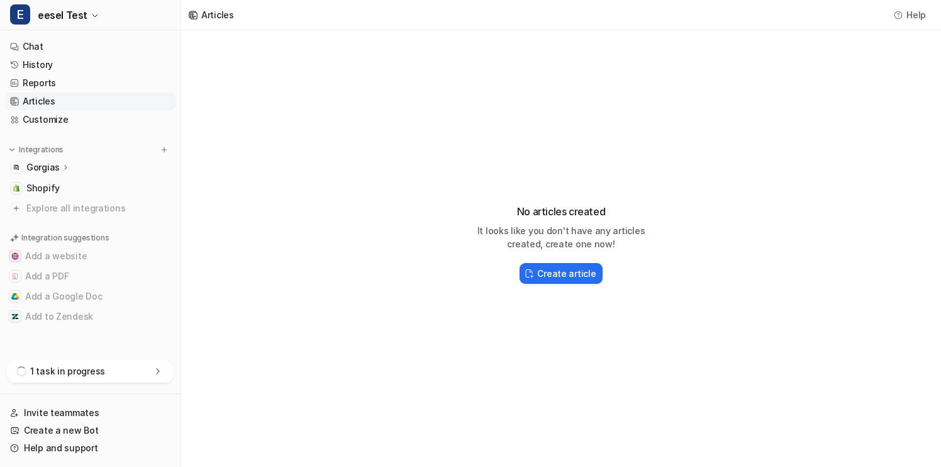
click at [164, 365] on icon at bounding box center [158, 371] width 13 height 13
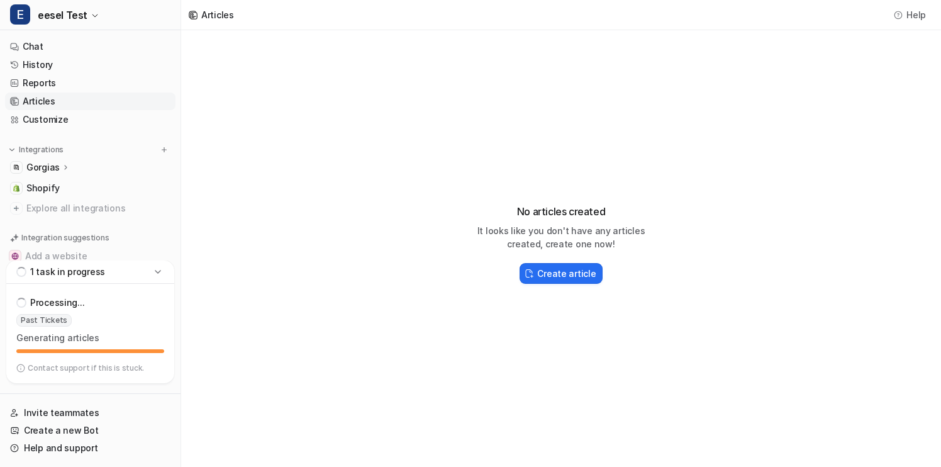
click at [160, 275] on icon at bounding box center [158, 271] width 13 height 13
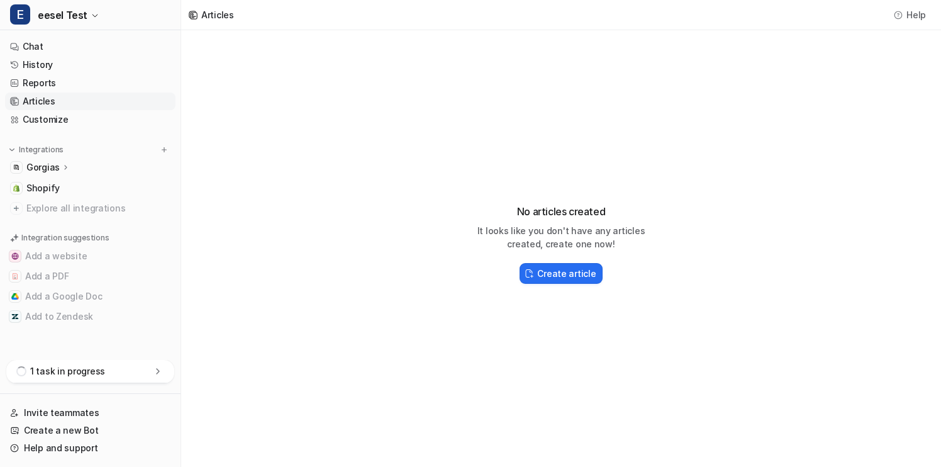
click at [166, 372] on div "1 task in progress" at bounding box center [90, 371] width 168 height 23
click at [121, 165] on div "Gorgias" at bounding box center [90, 167] width 170 height 18
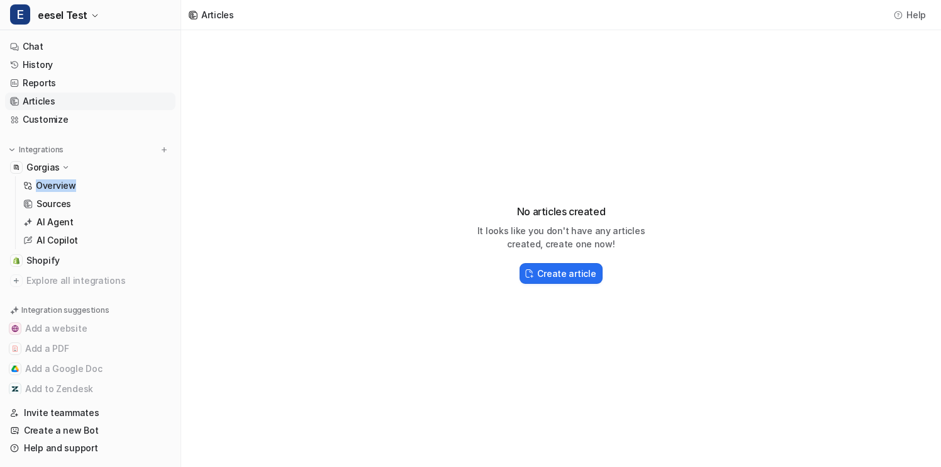
click at [121, 165] on div "Gorgias" at bounding box center [90, 167] width 170 height 18
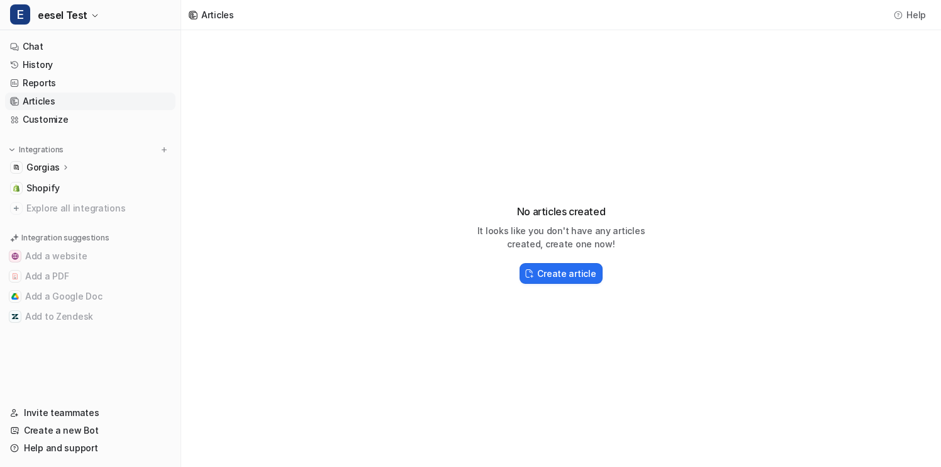
click at [108, 99] on link "Articles" at bounding box center [90, 101] width 170 height 18
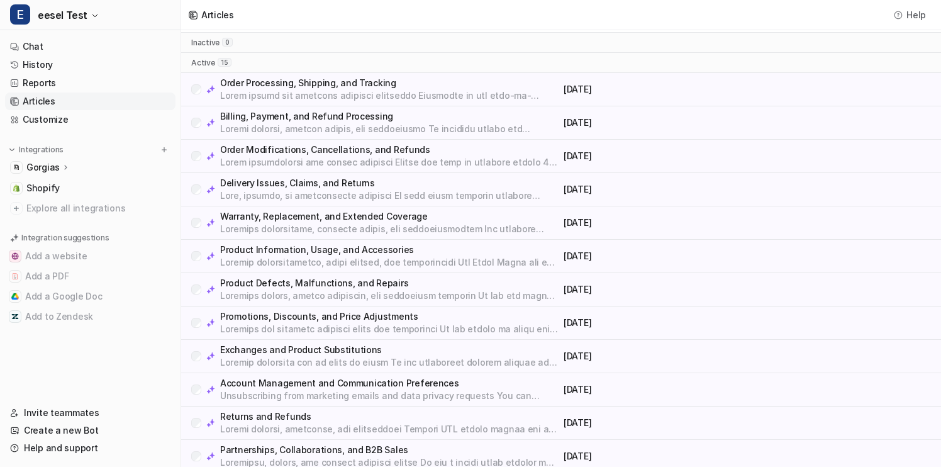
scroll to position [60, 0]
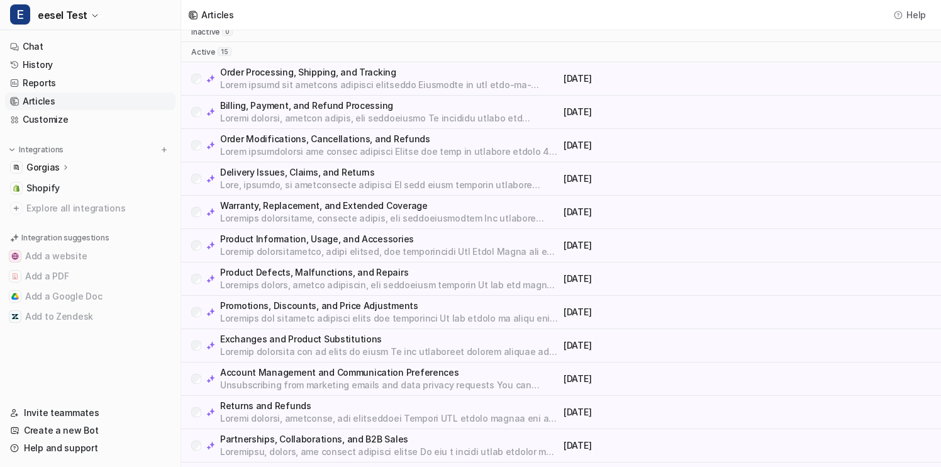
click at [382, 69] on p "Order Processing, Shipping, and Tracking" at bounding box center [389, 72] width 338 height 13
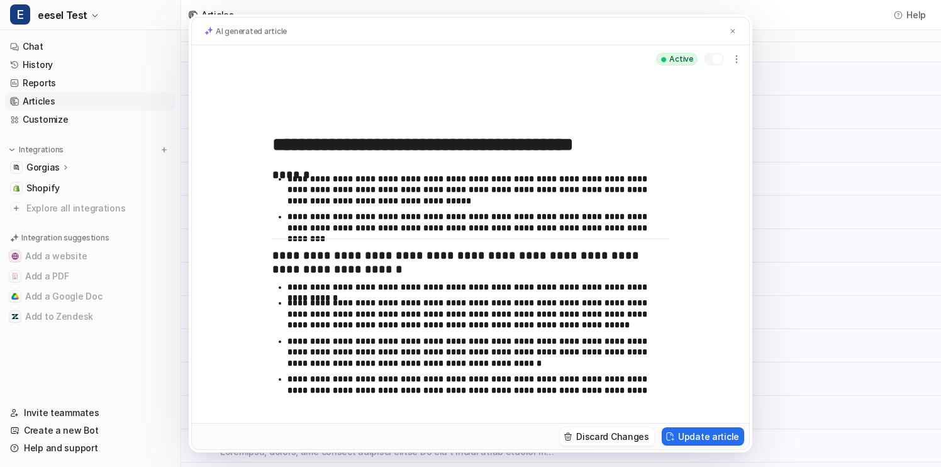
scroll to position [1932, 0]
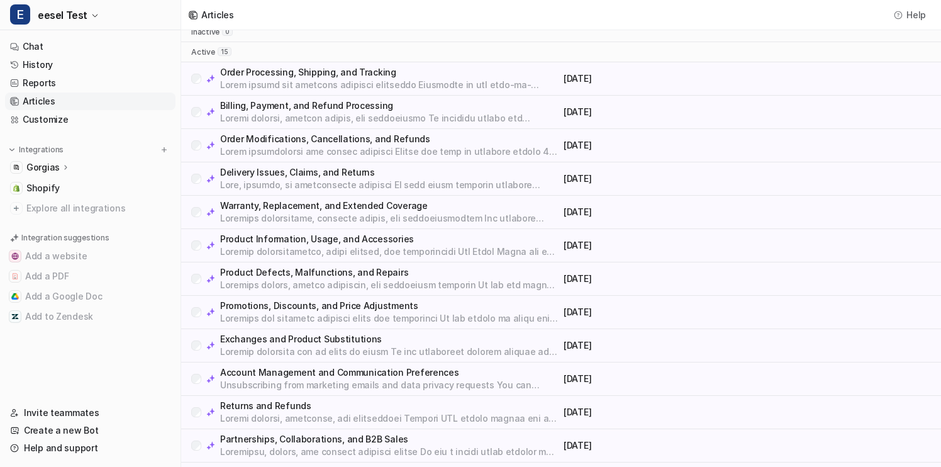
click at [367, 106] on p "Billing, Payment, and Refund Processing" at bounding box center [389, 105] width 338 height 13
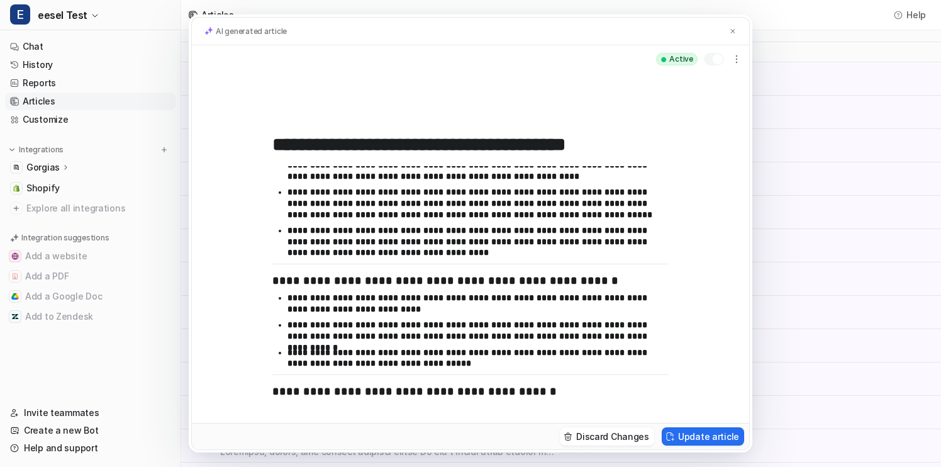
scroll to position [326, 0]
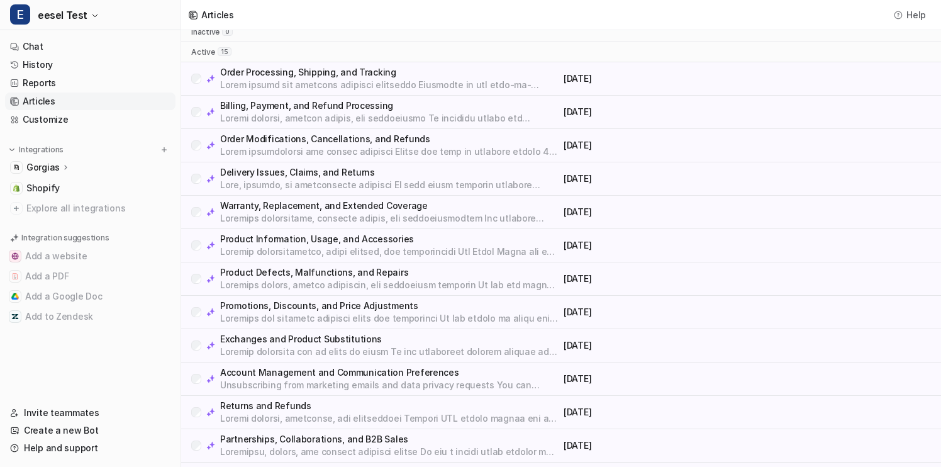
click at [380, 151] on p at bounding box center [389, 151] width 338 height 13
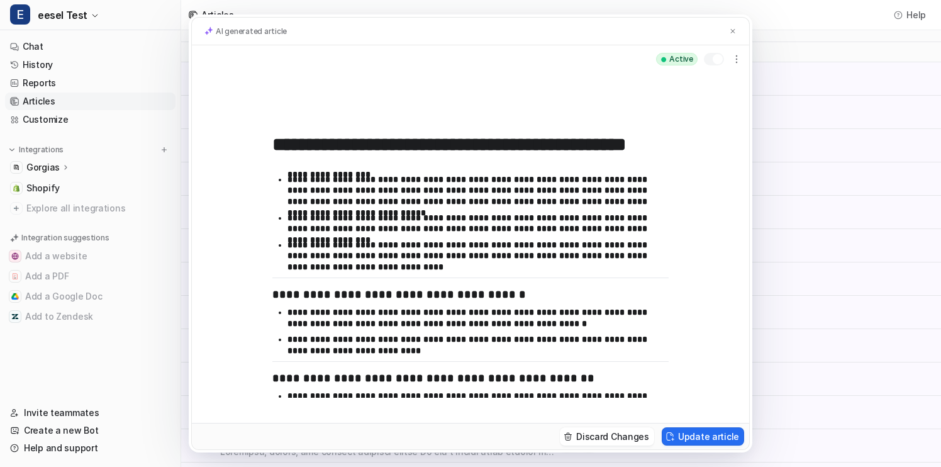
scroll to position [476, 0]
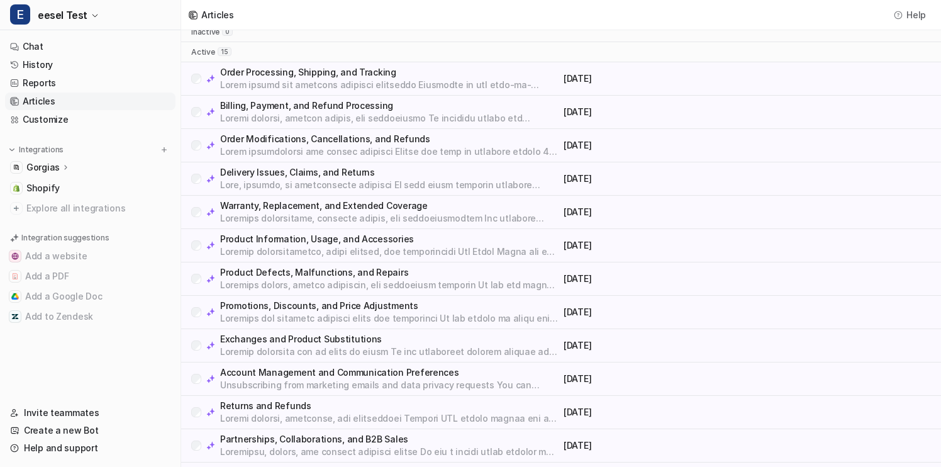
click at [353, 186] on p at bounding box center [389, 185] width 338 height 13
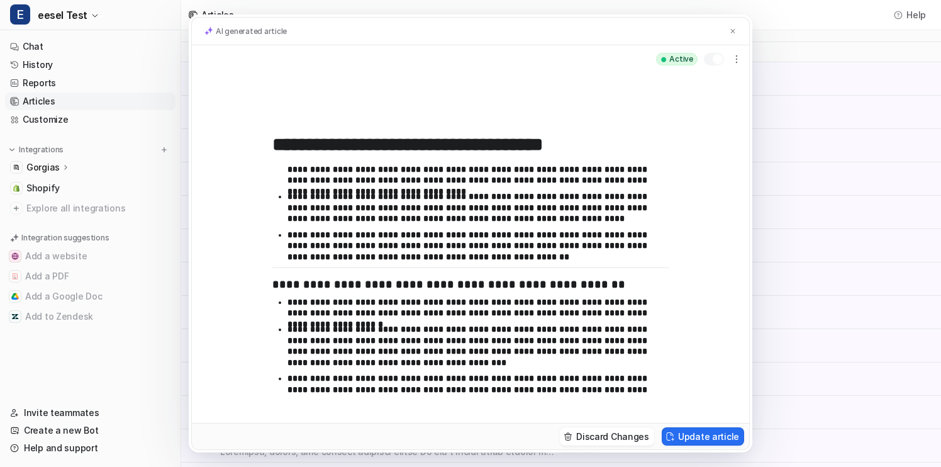
scroll to position [904, 0]
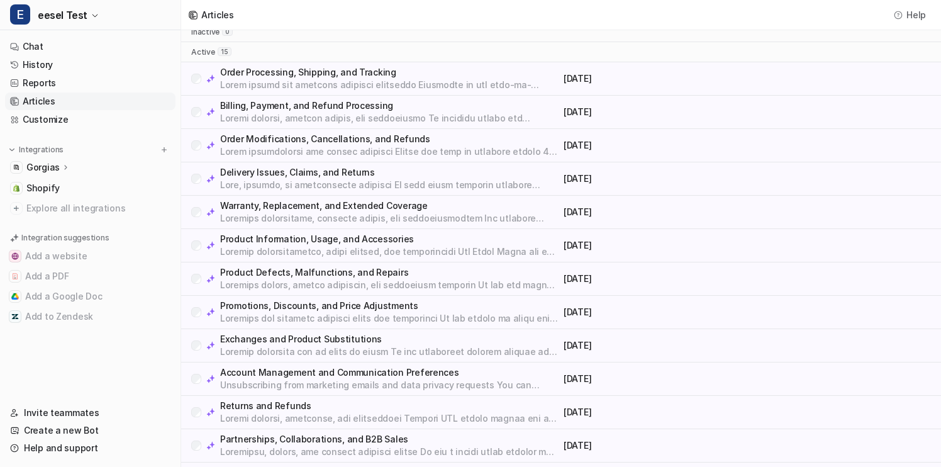
click at [341, 207] on p "Warranty, Replacement, and Extended Coverage" at bounding box center [389, 205] width 338 height 13
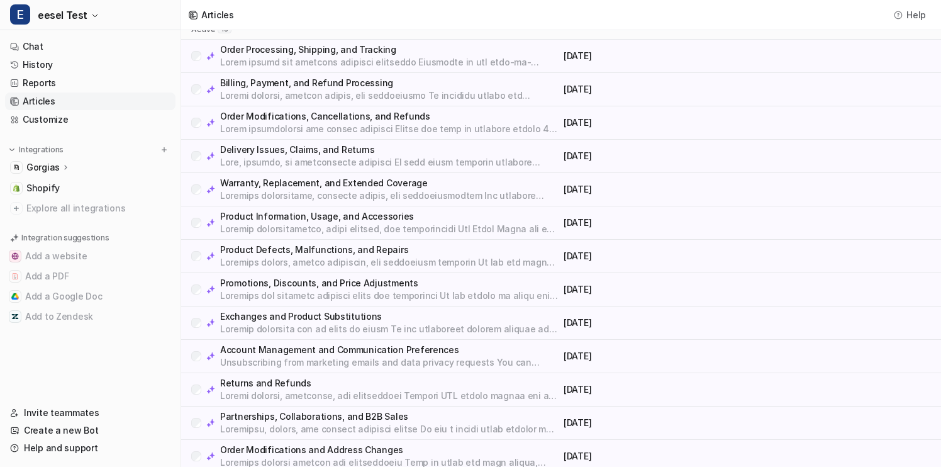
scroll to position [0, 0]
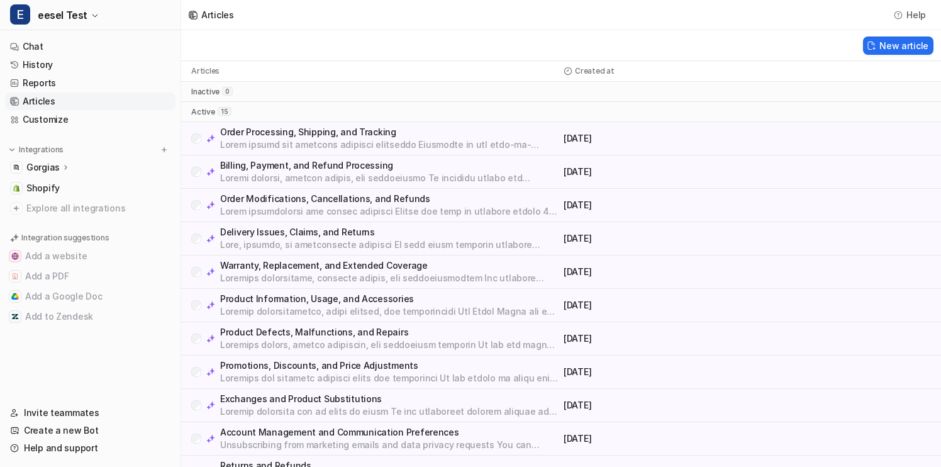
click at [293, 135] on p "Order Processing, Shipping, and Tracking" at bounding box center [389, 132] width 338 height 13
